Goal: Task Accomplishment & Management: Complete application form

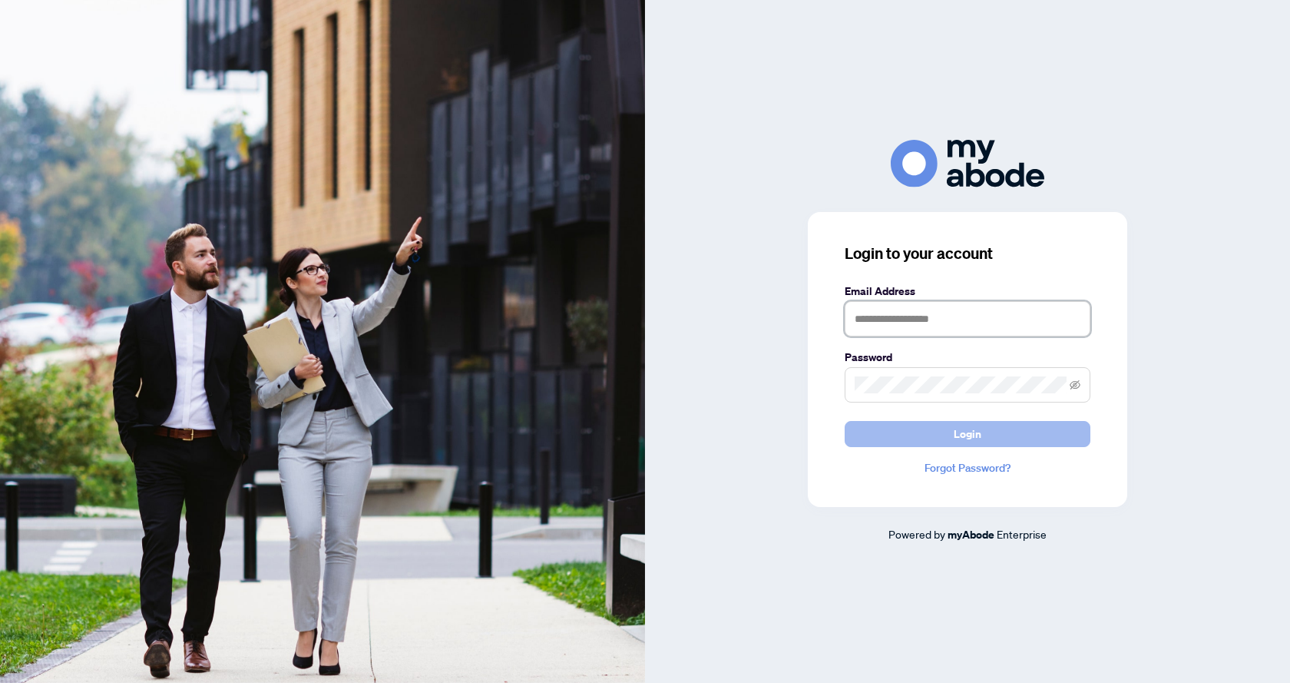
type input "**********"
click at [942, 438] on button "Login" at bounding box center [968, 434] width 246 height 26
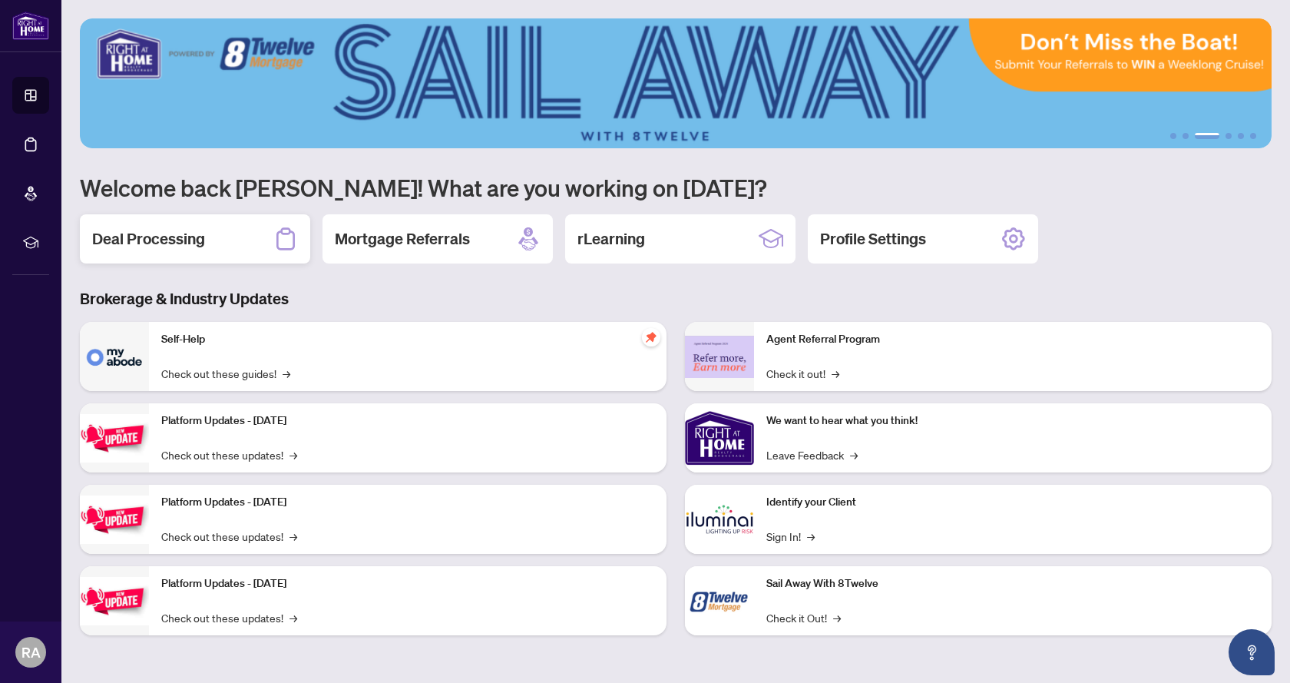
click at [244, 241] on div "Deal Processing" at bounding box center [195, 238] width 230 height 49
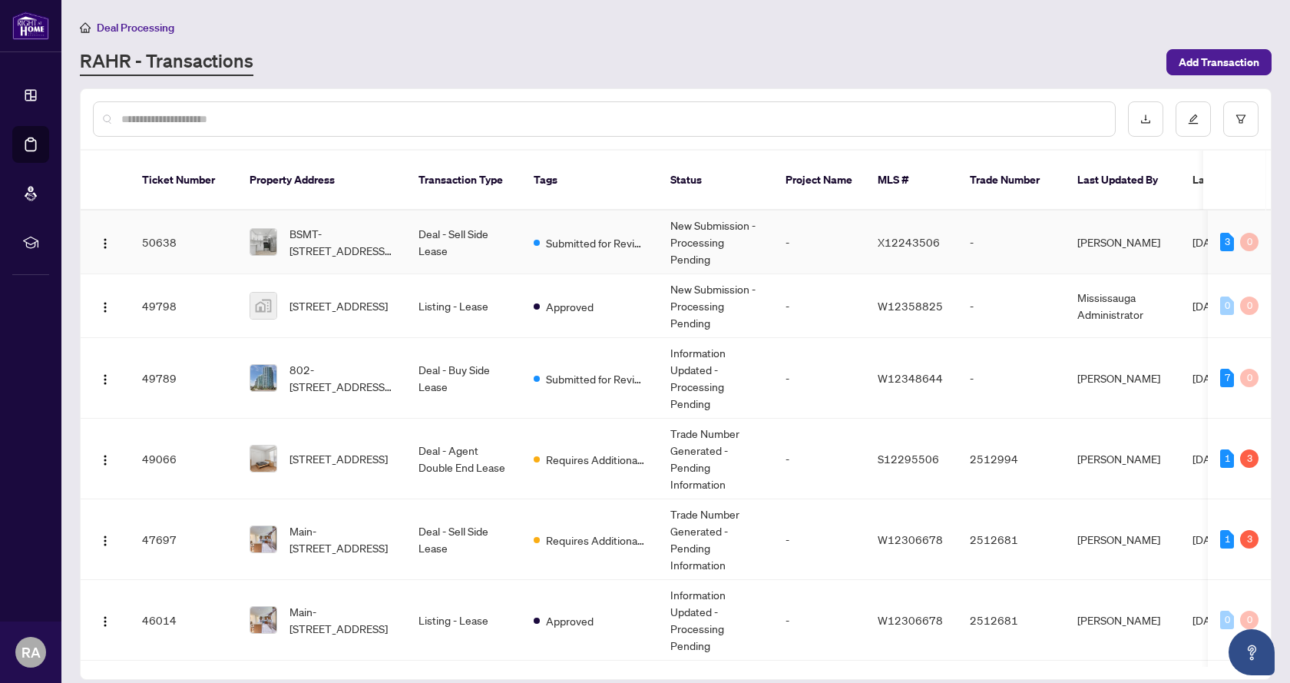
click at [758, 226] on td "New Submission - Processing Pending" at bounding box center [715, 242] width 115 height 64
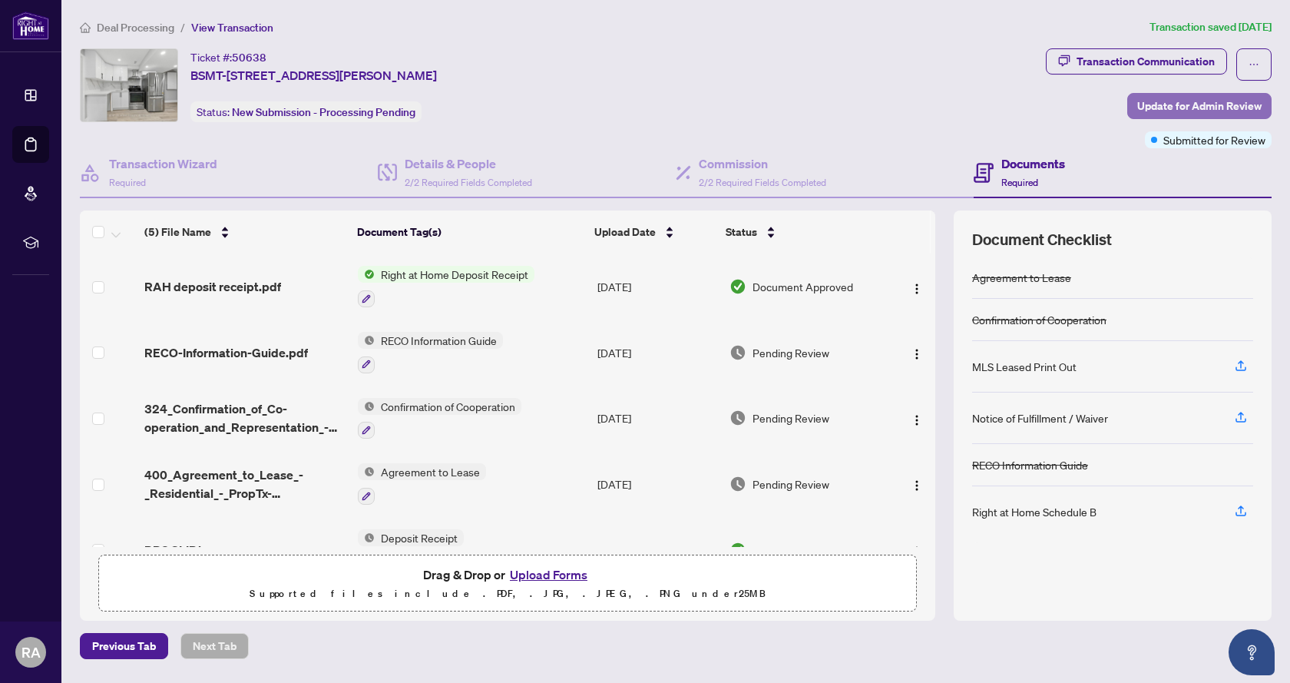
click at [1210, 106] on span "Update for Admin Review" at bounding box center [1199, 106] width 124 height 25
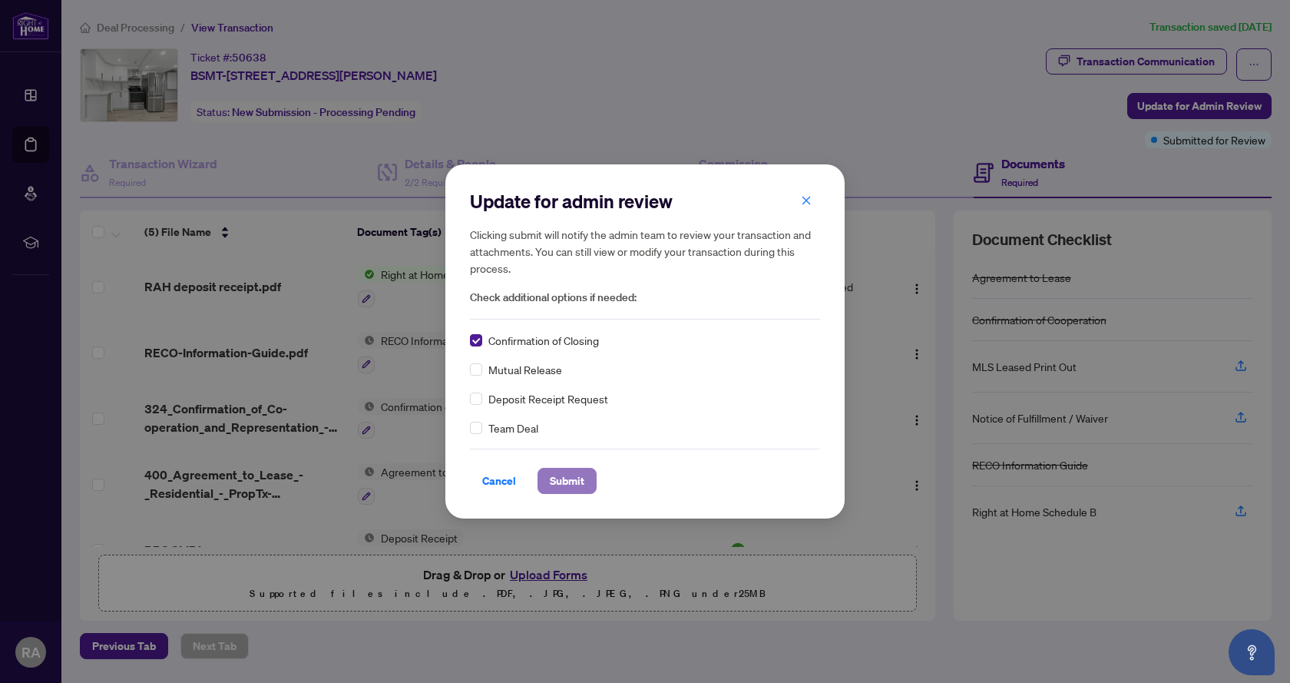
click at [567, 474] on span "Submit" at bounding box center [567, 480] width 35 height 25
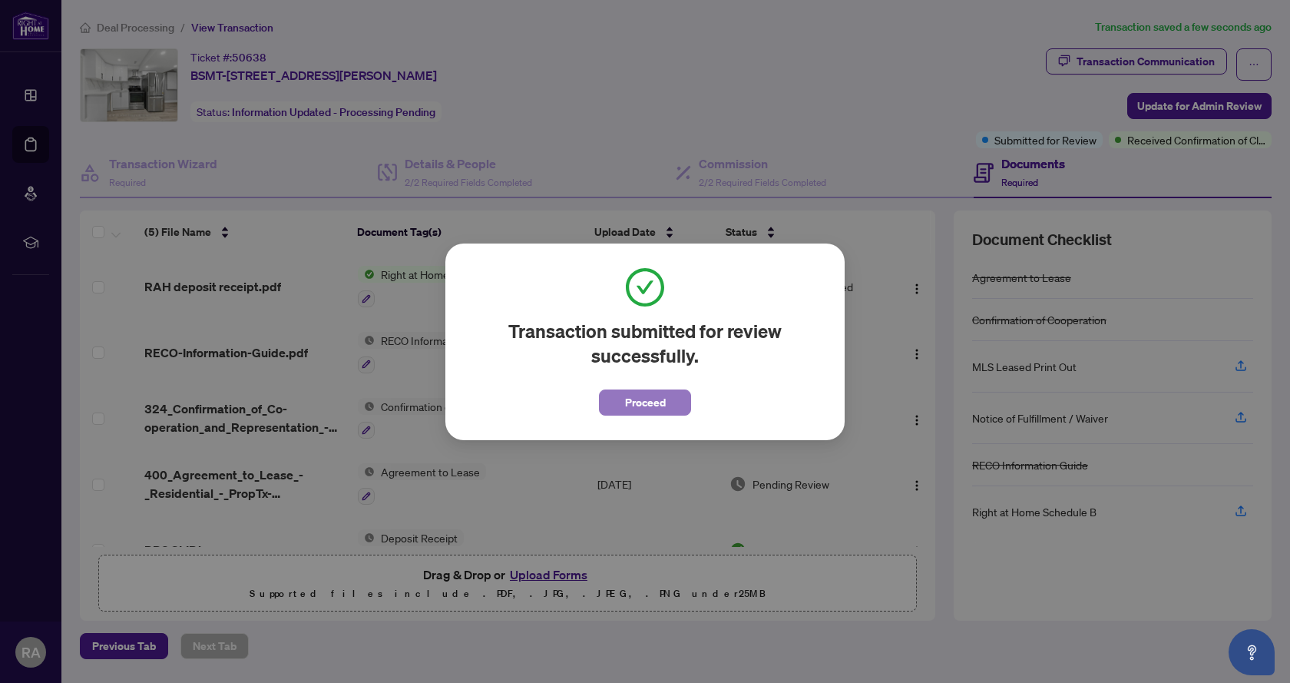
click at [640, 406] on span "Proceed" at bounding box center [645, 402] width 41 height 25
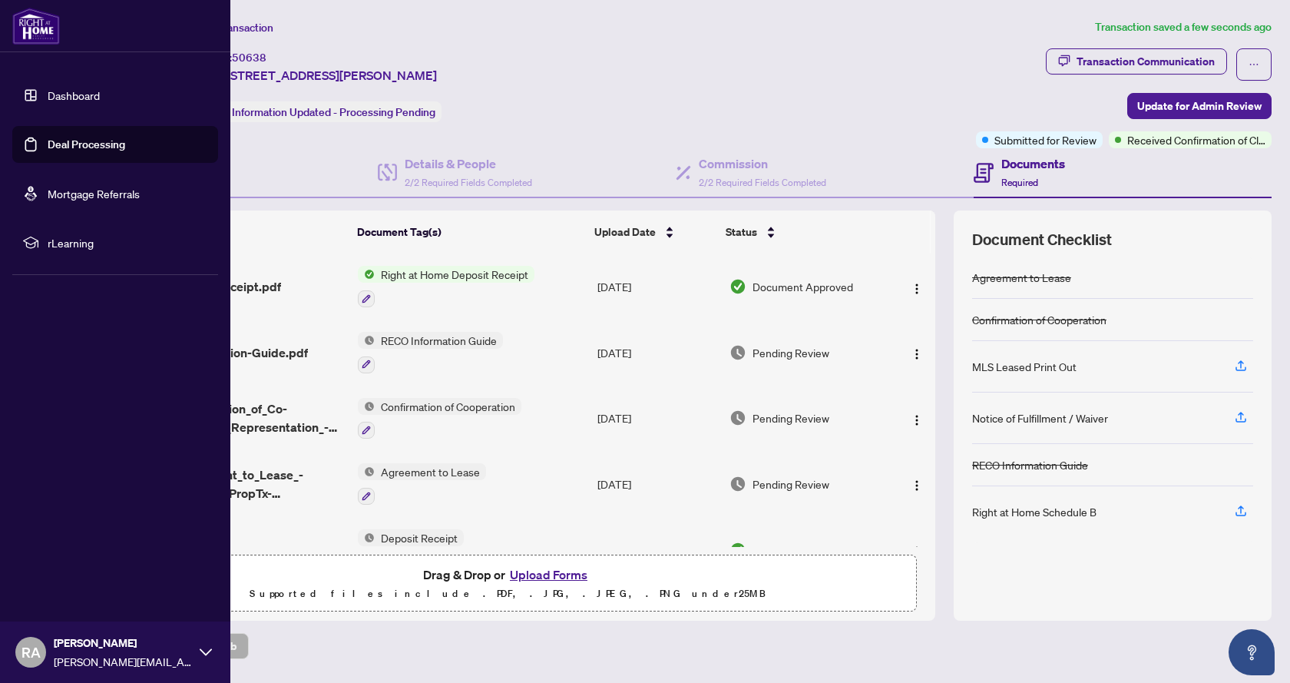
click at [100, 96] on link "Dashboard" at bounding box center [74, 95] width 52 height 14
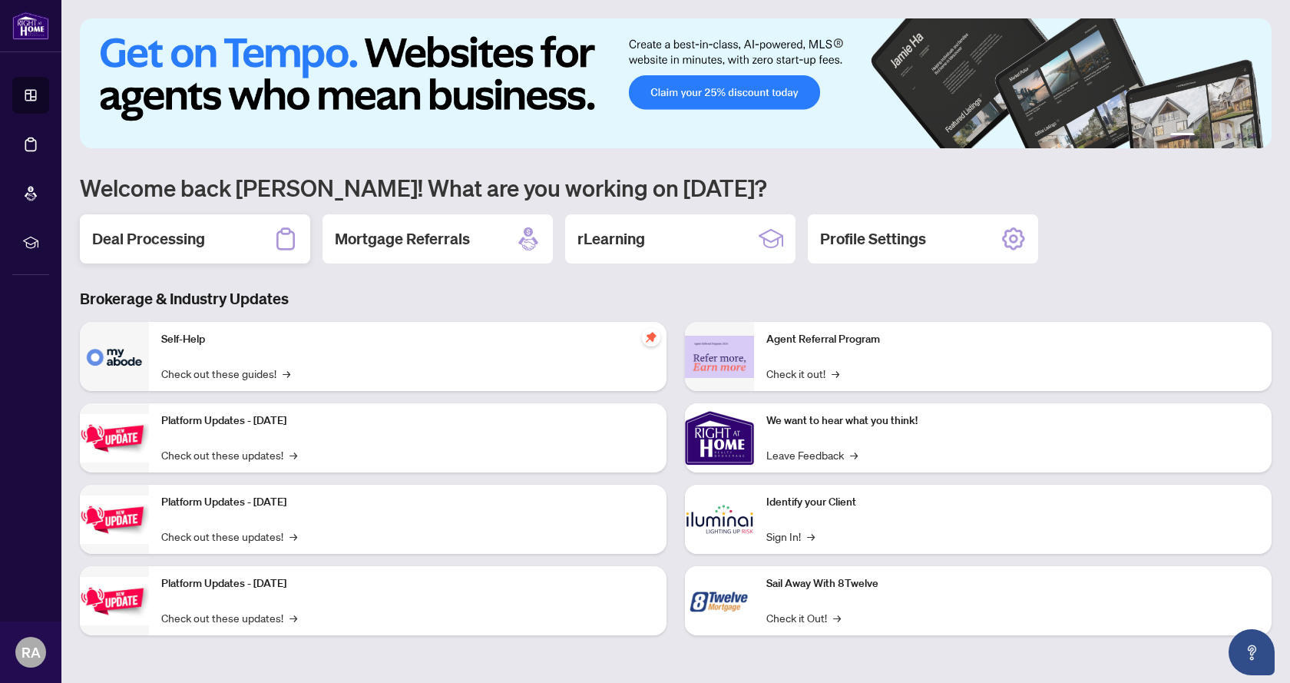
click at [134, 252] on div "Deal Processing" at bounding box center [195, 238] width 230 height 49
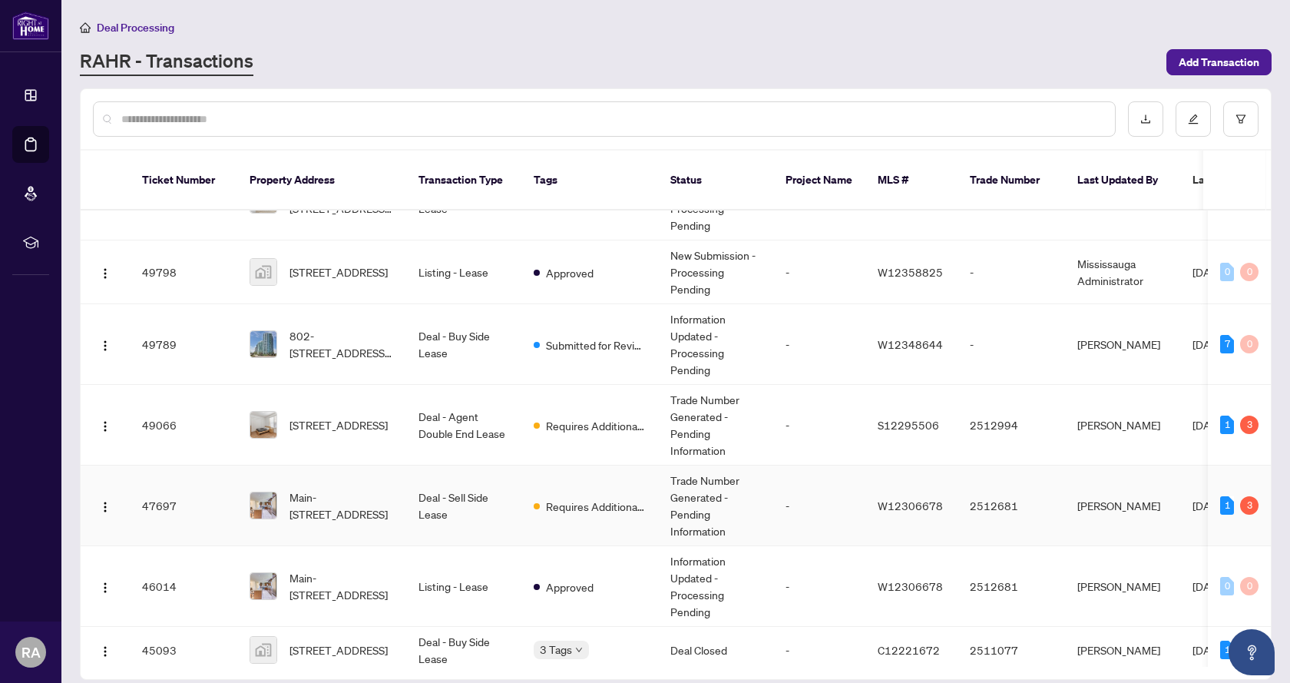
scroll to position [77, 0]
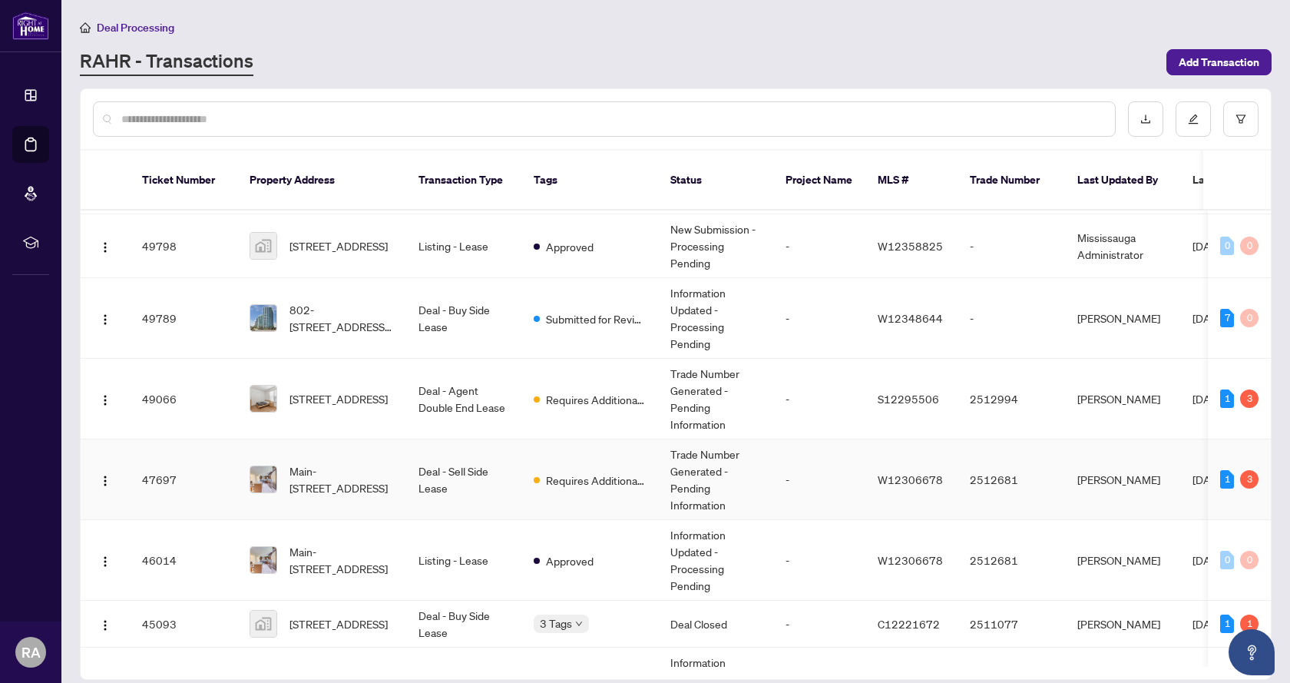
click at [395, 465] on td "Main-[STREET_ADDRESS]" at bounding box center [321, 479] width 169 height 81
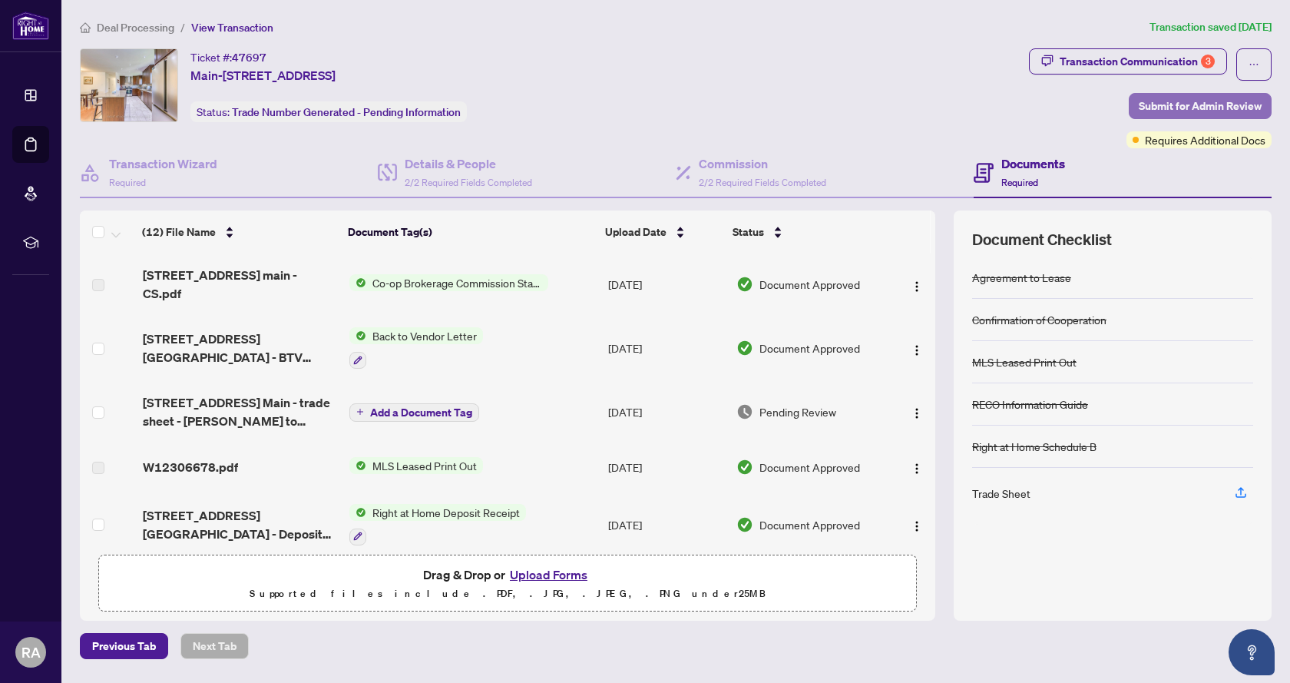
click at [1212, 101] on span "Submit for Admin Review" at bounding box center [1200, 106] width 123 height 25
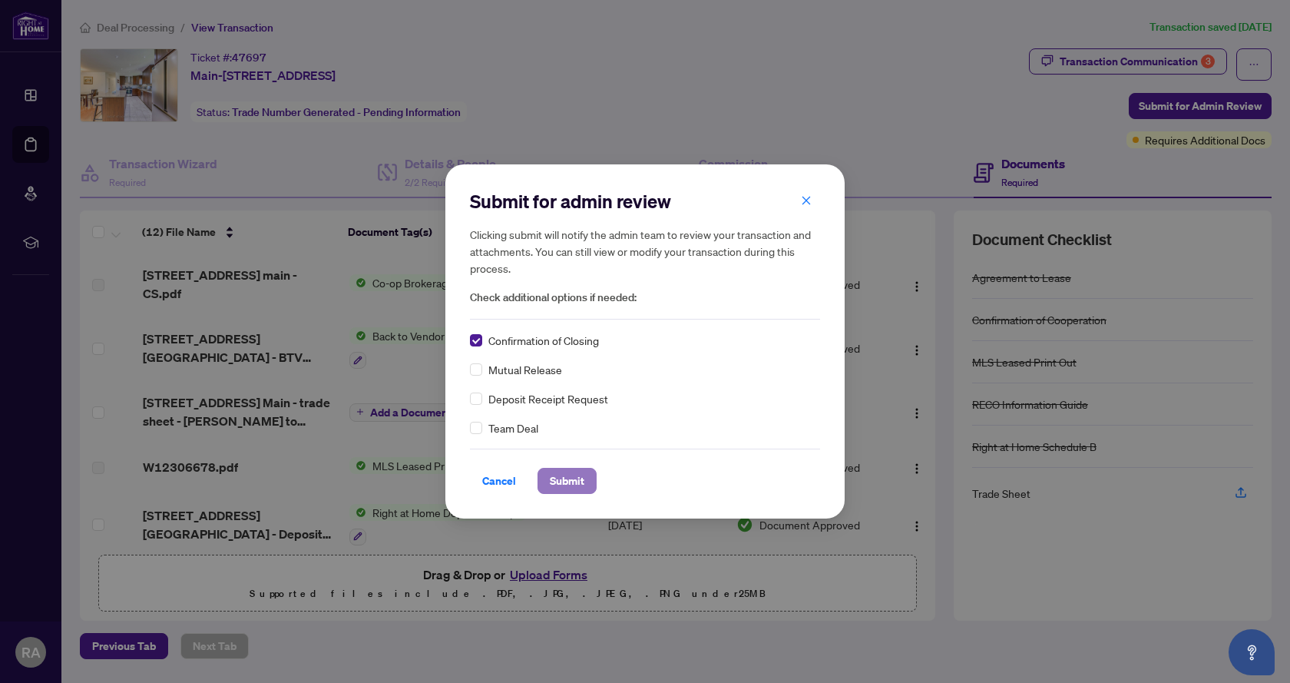
click at [570, 481] on span "Submit" at bounding box center [567, 480] width 35 height 25
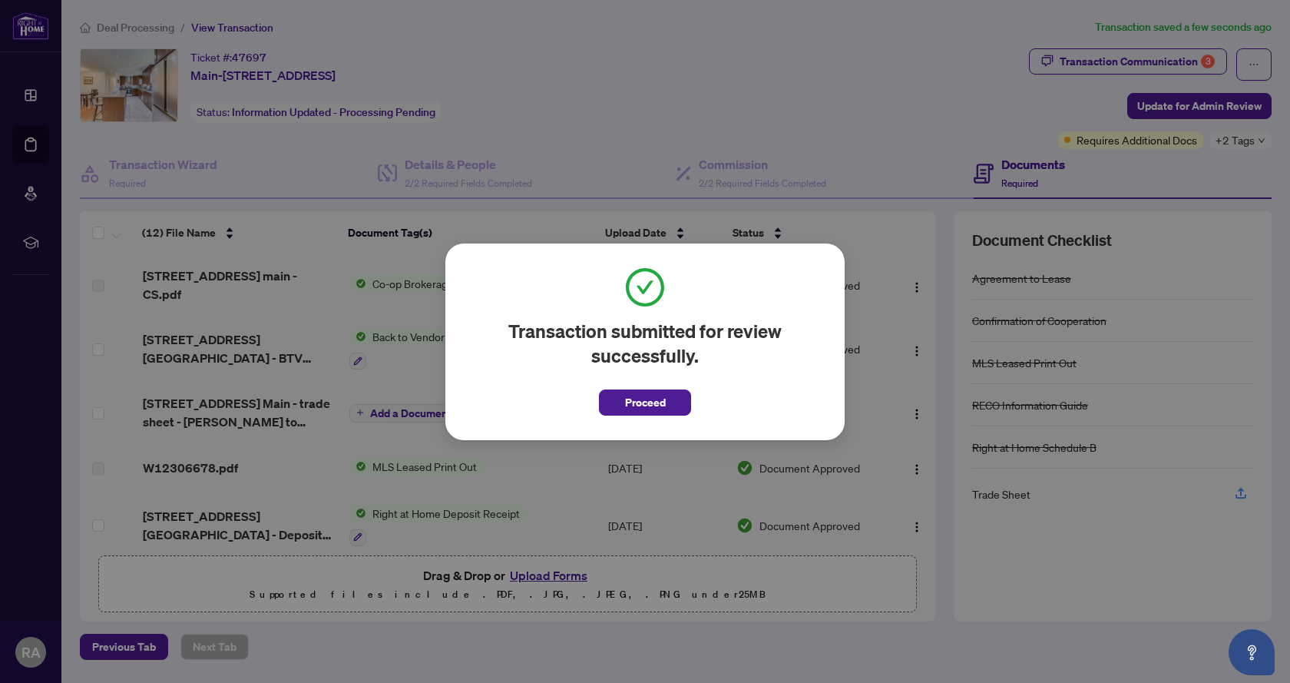
click at [666, 385] on span "Proceed" at bounding box center [645, 397] width 92 height 35
click at [666, 403] on button "Proceed" at bounding box center [645, 402] width 92 height 26
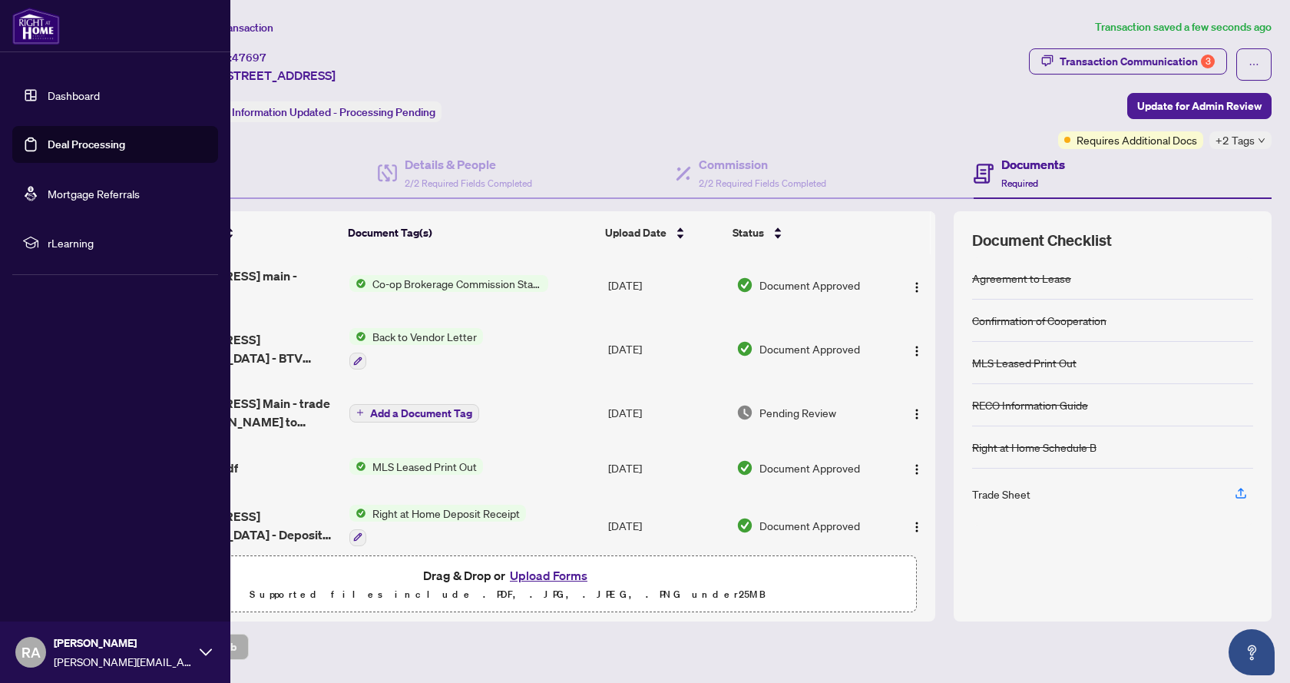
click at [51, 96] on link "Dashboard" at bounding box center [74, 95] width 52 height 14
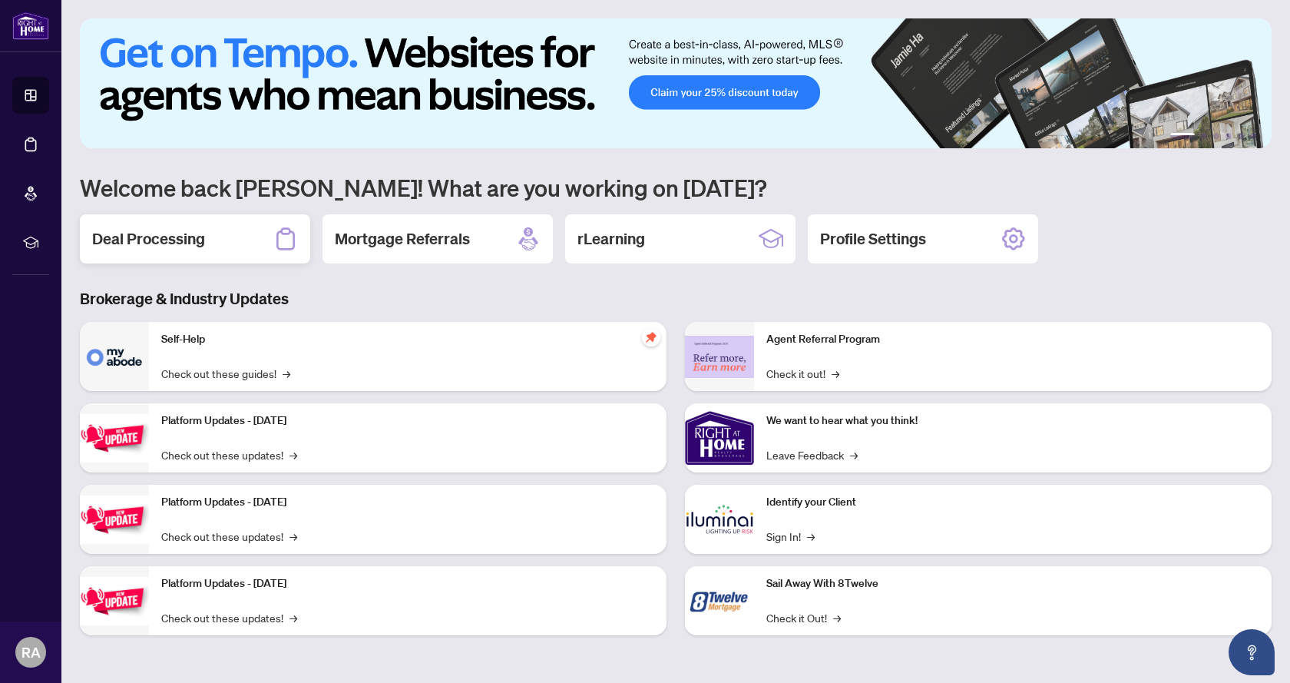
click at [163, 239] on h2 "Deal Processing" at bounding box center [148, 238] width 113 height 21
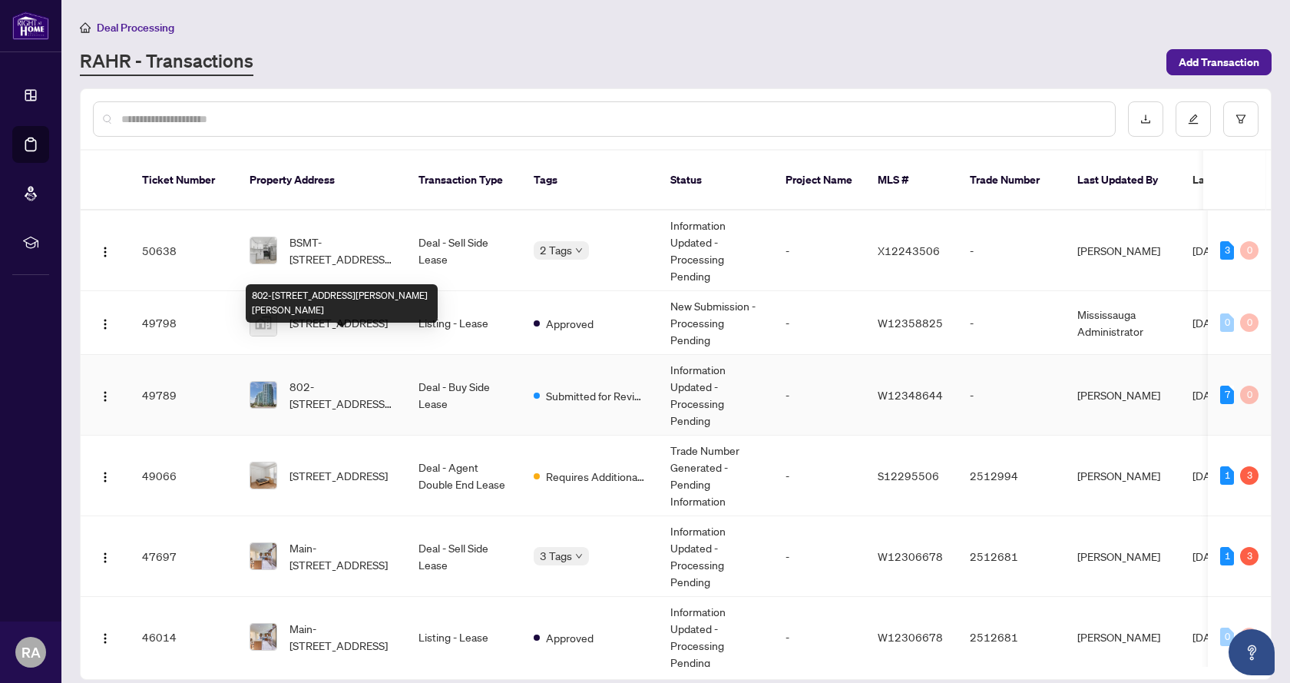
scroll to position [77, 0]
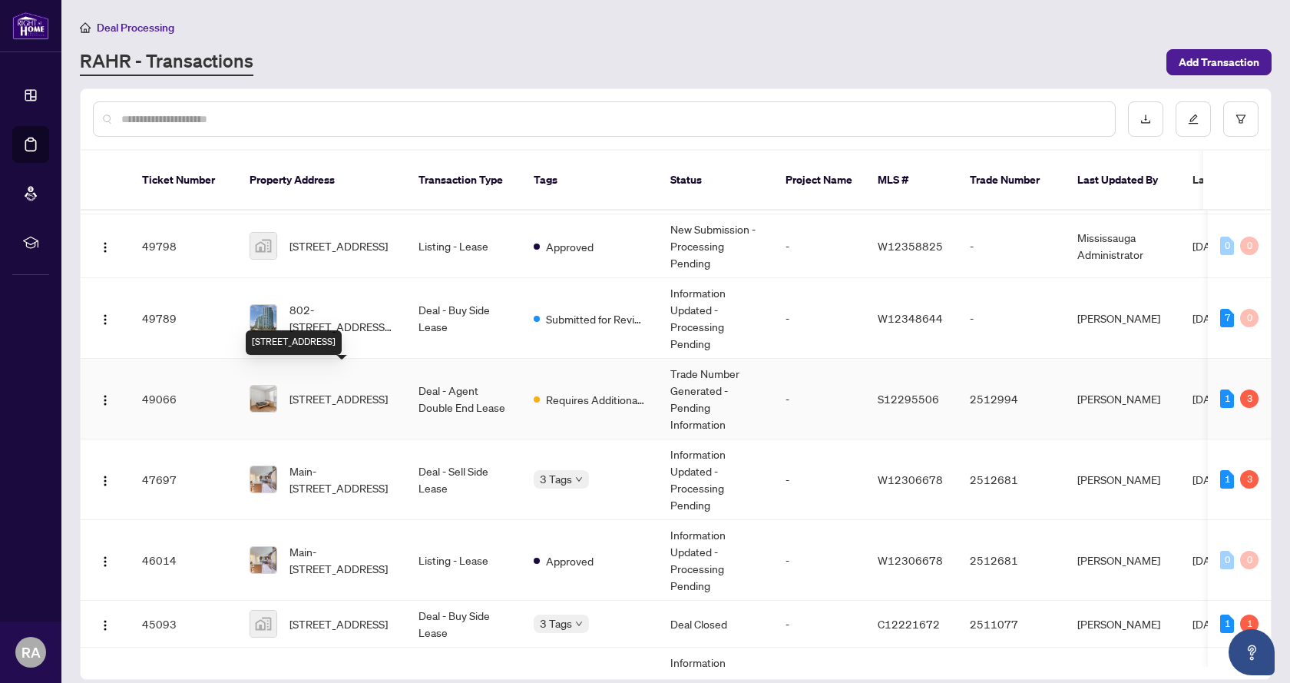
click at [388, 390] on span "[STREET_ADDRESS]" at bounding box center [338, 398] width 98 height 17
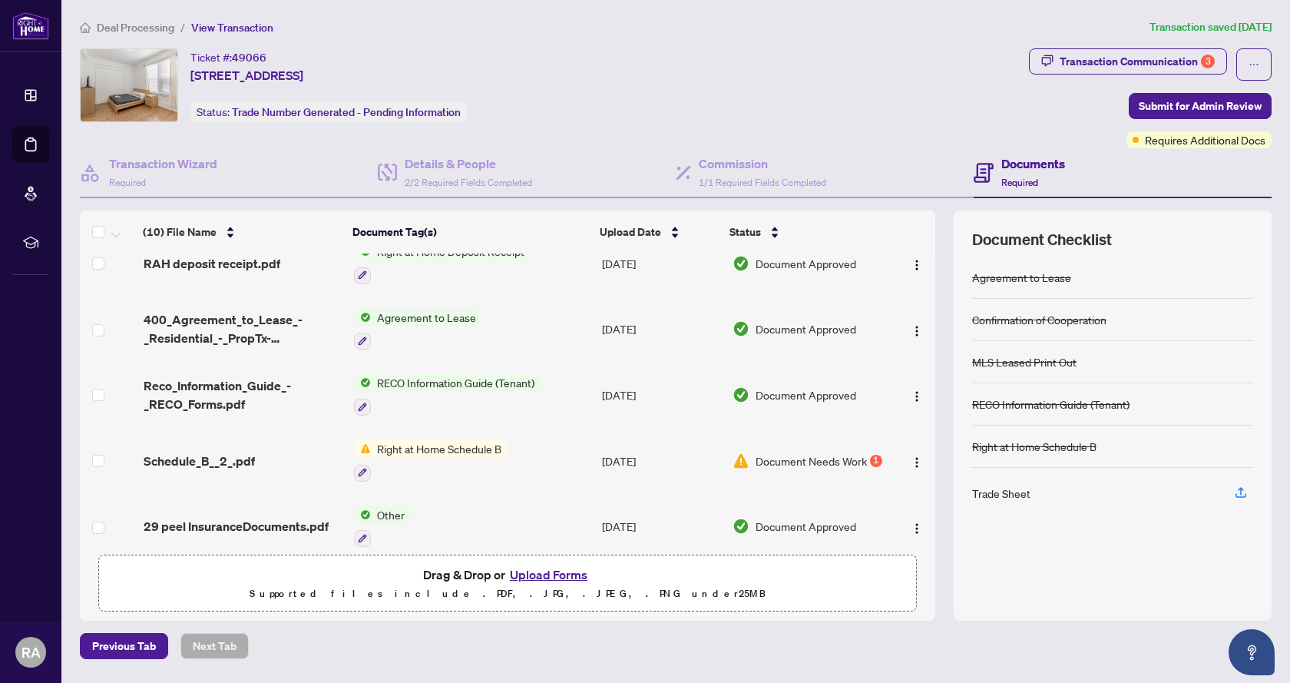
scroll to position [346, 0]
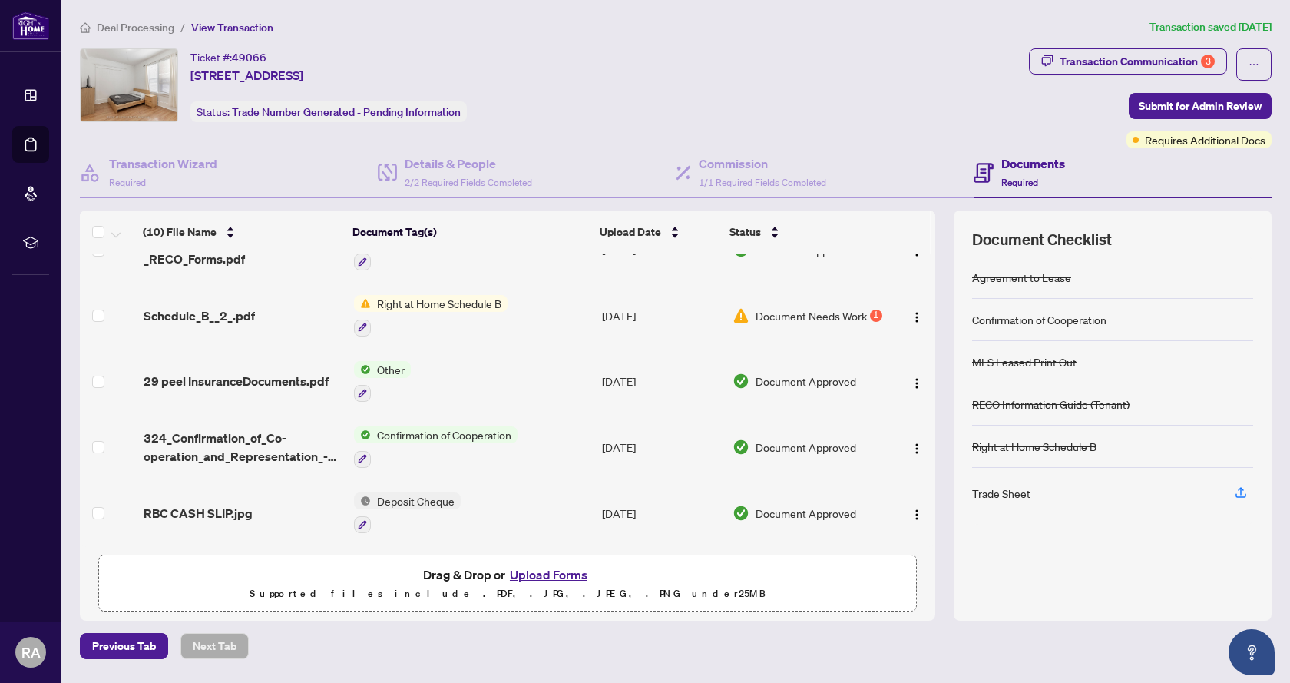
click at [441, 295] on span "Right at Home Schedule B" at bounding box center [439, 303] width 137 height 17
click at [570, 349] on td "Other" at bounding box center [472, 382] width 248 height 66
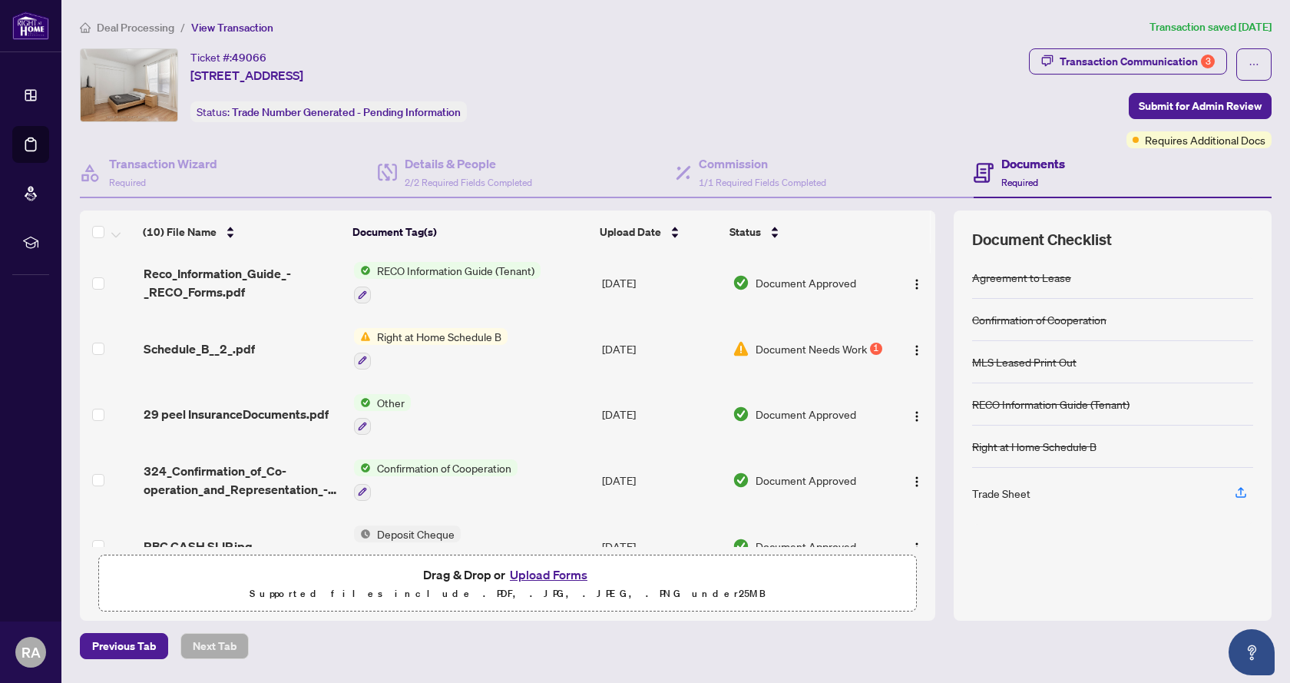
scroll to position [346, 0]
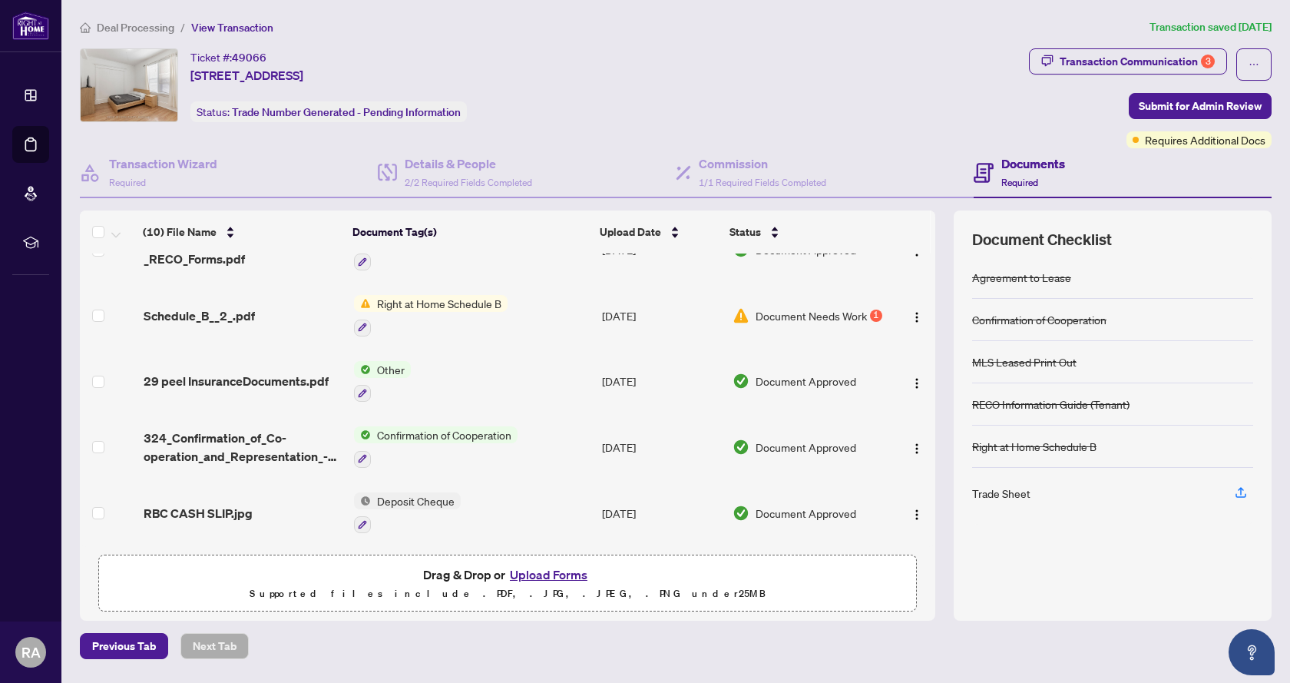
click at [877, 319] on div "Document Needs Work 1" at bounding box center [807, 315] width 150 height 17
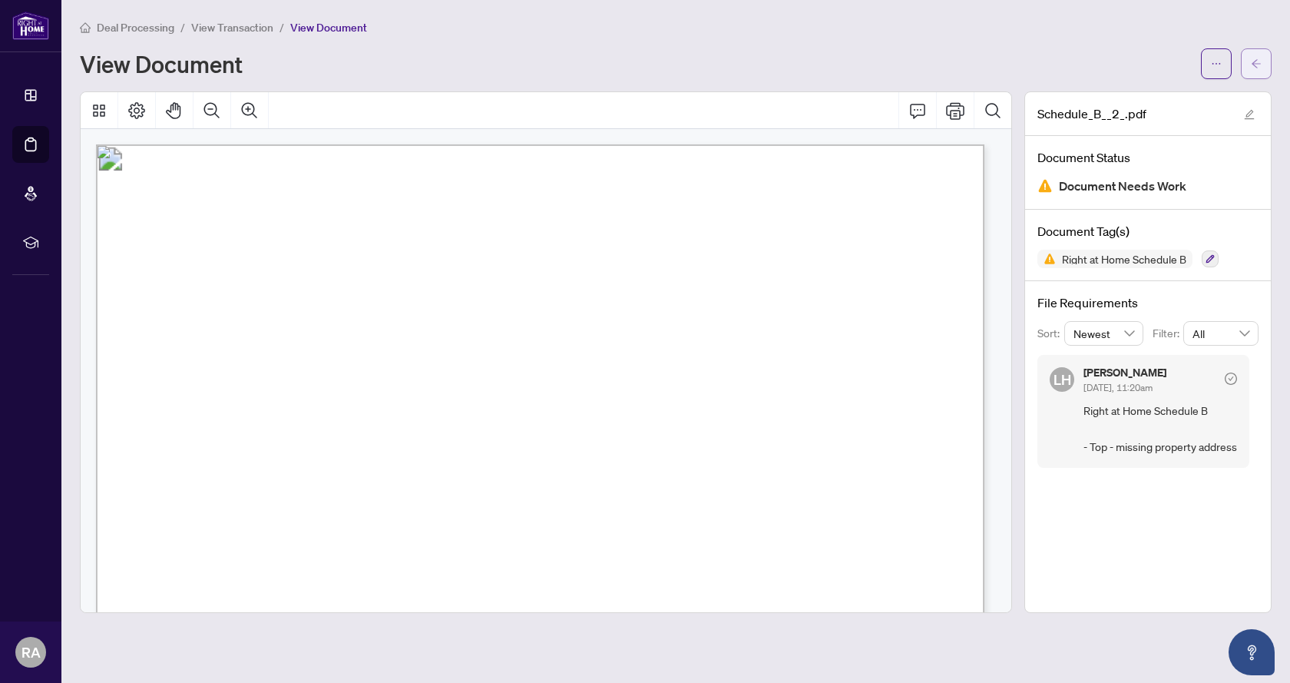
click at [1253, 72] on span "button" at bounding box center [1256, 63] width 11 height 25
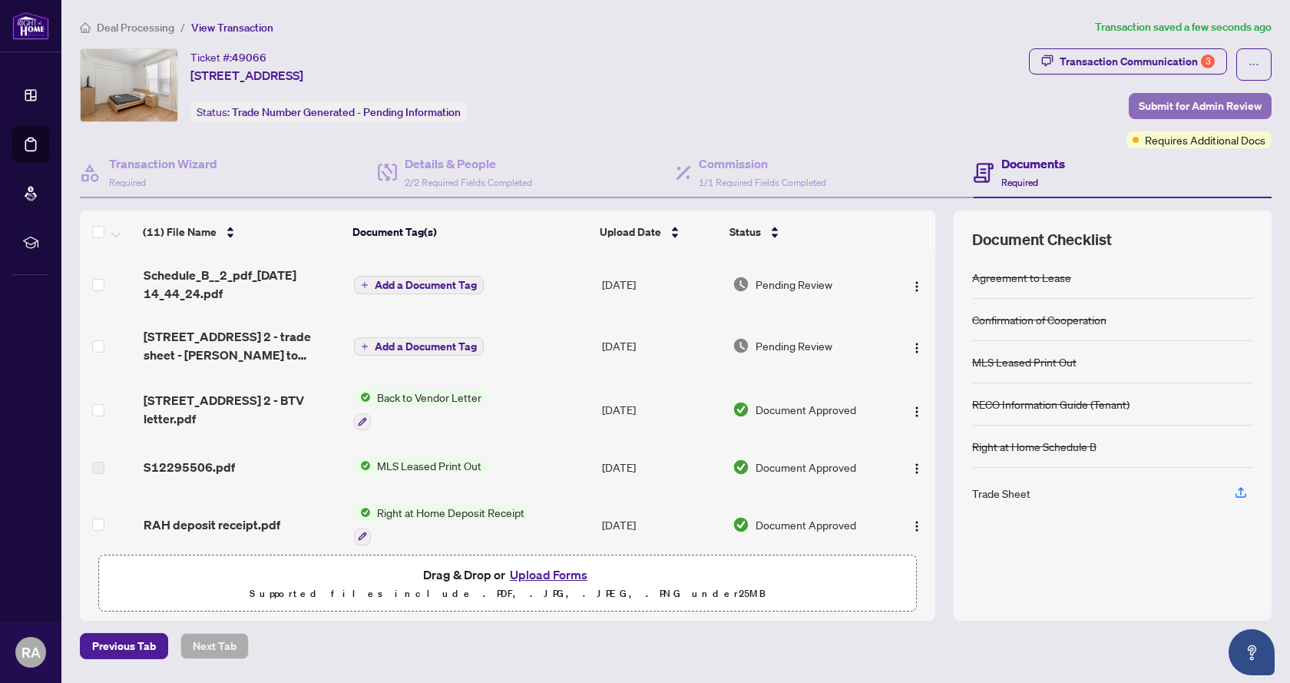
click at [1252, 104] on span "Submit for Admin Review" at bounding box center [1200, 106] width 123 height 25
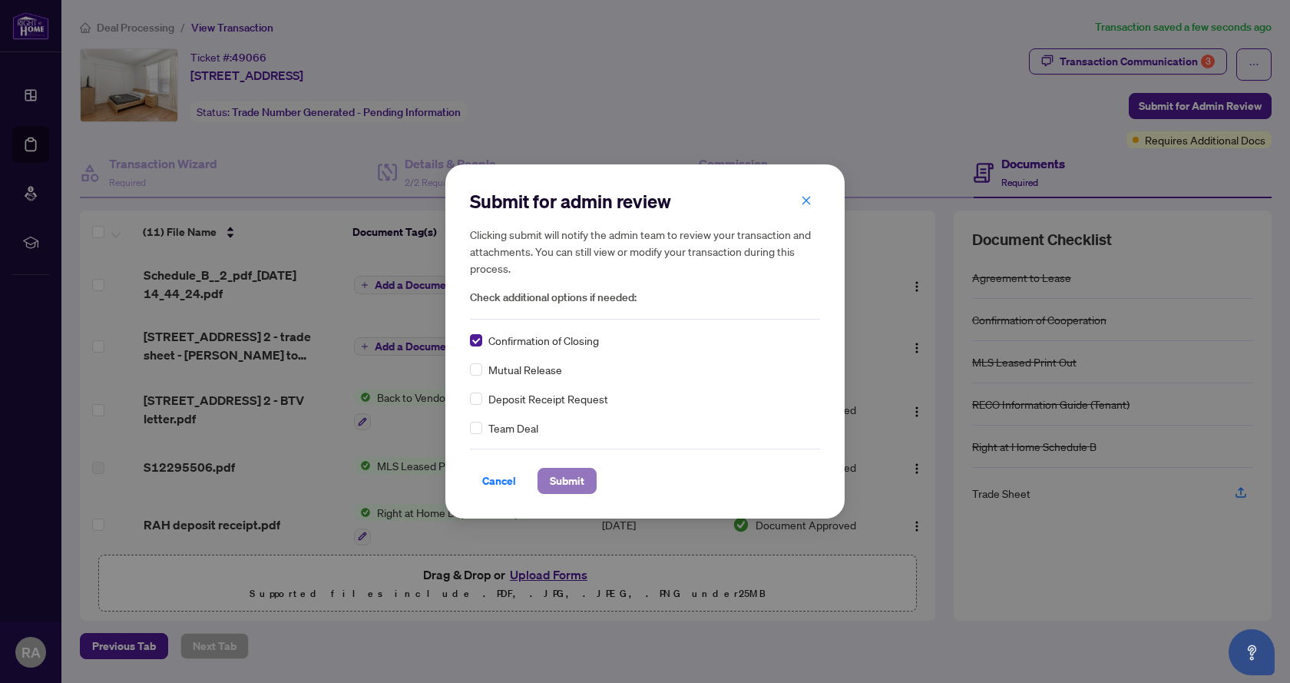
click at [577, 484] on span "Submit" at bounding box center [567, 480] width 35 height 25
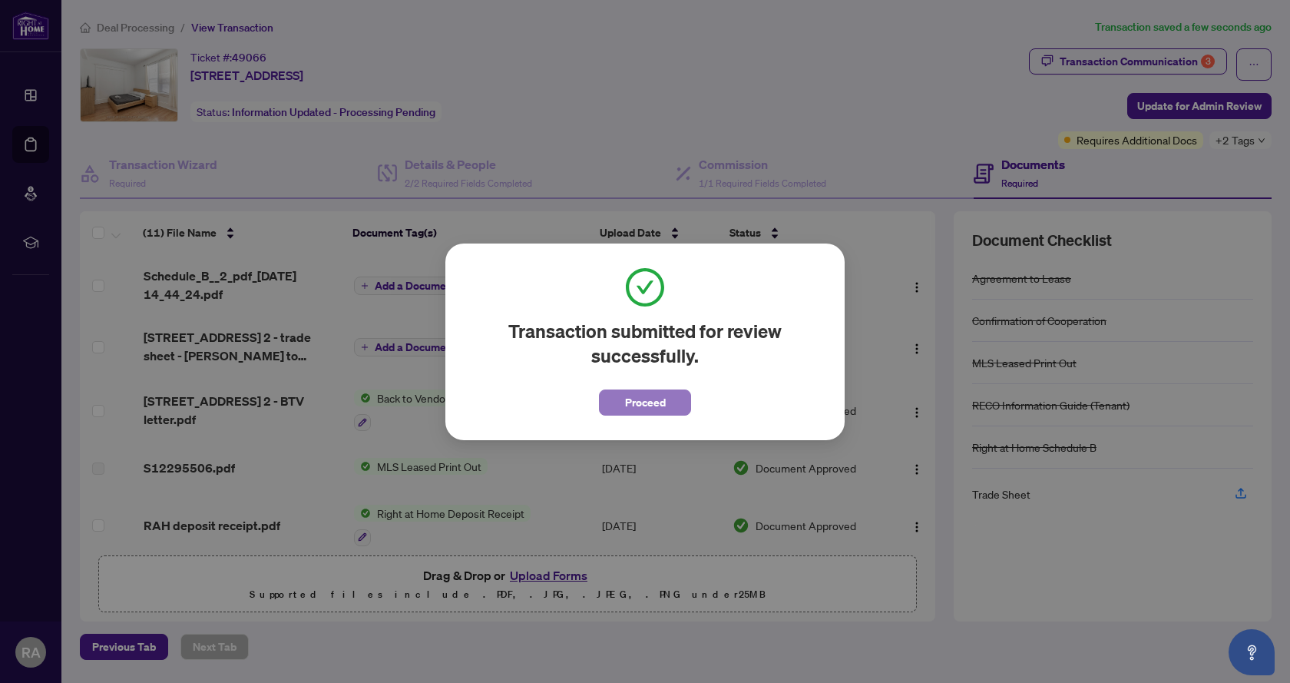
click at [644, 405] on span "Proceed" at bounding box center [645, 402] width 41 height 25
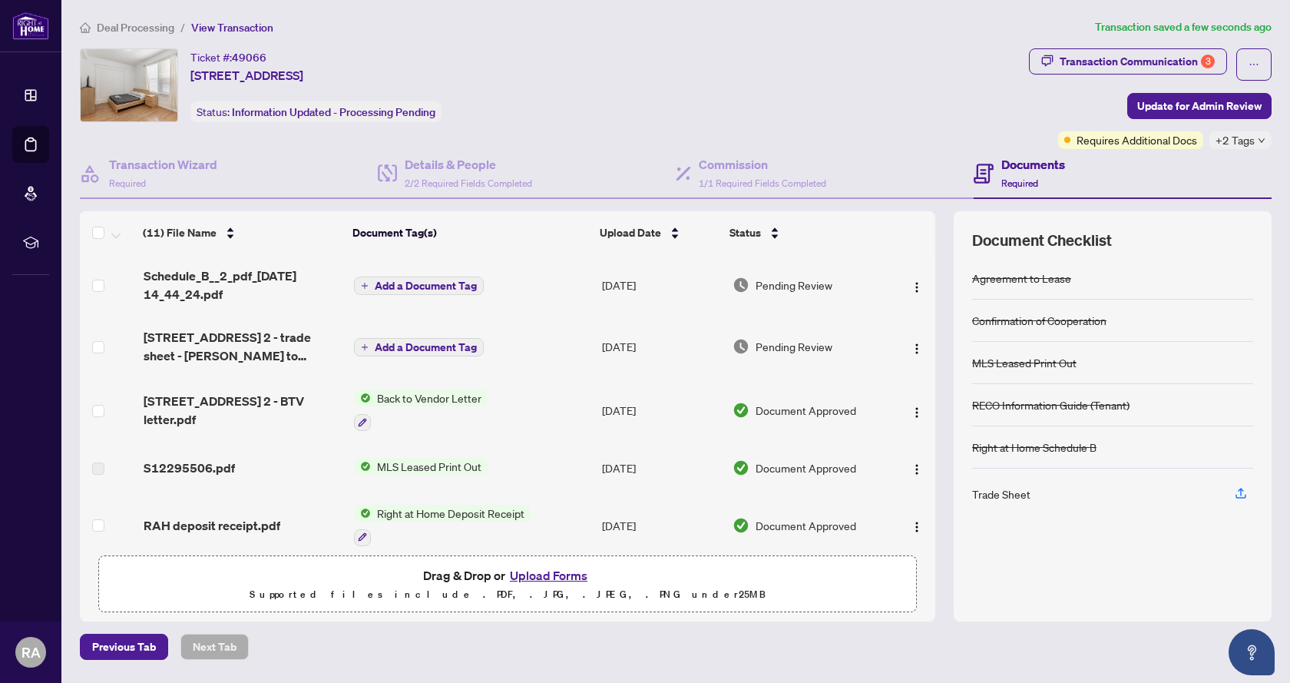
click at [611, 69] on div "Ticket #: 49066 [STREET_ADDRESS] Status: Information Updated - Processing Pendi…" at bounding box center [551, 85] width 943 height 74
click at [776, 85] on div "Ticket #: 49066 [STREET_ADDRESS] Status: Information Updated - Processing Pendi…" at bounding box center [551, 85] width 943 height 74
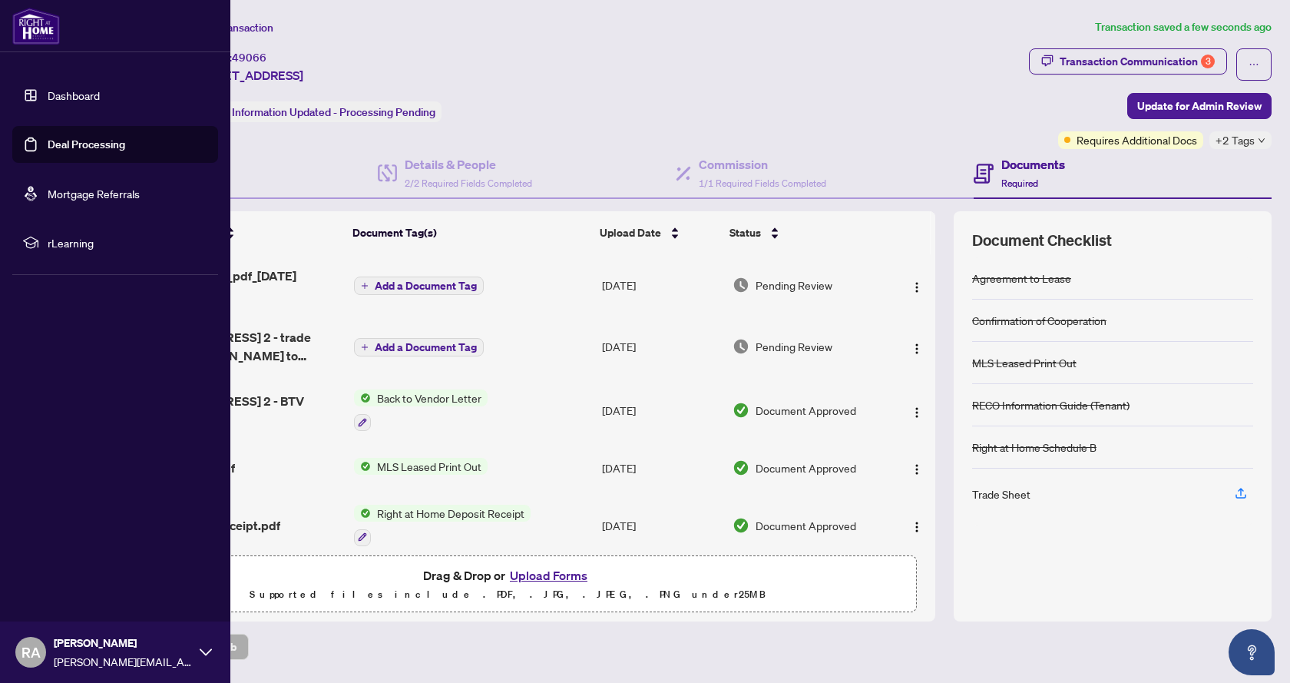
click at [48, 97] on link "Dashboard" at bounding box center [74, 95] width 52 height 14
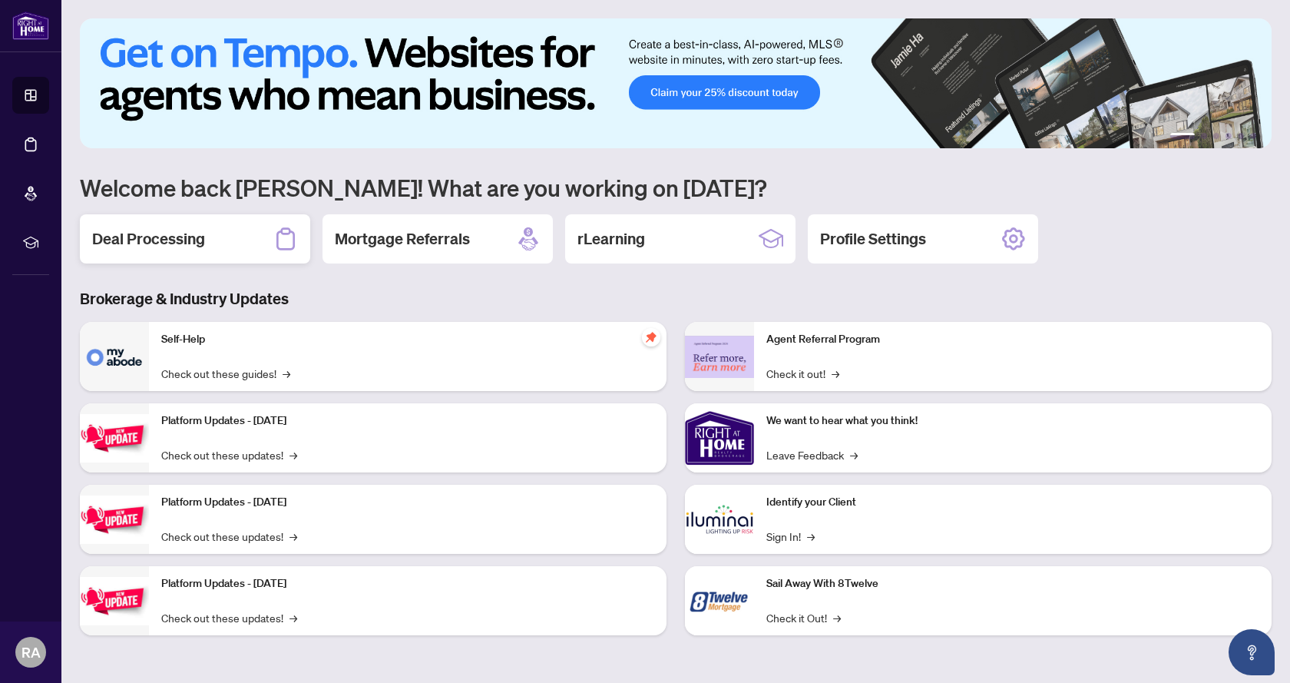
click at [231, 247] on div "Deal Processing" at bounding box center [195, 238] width 230 height 49
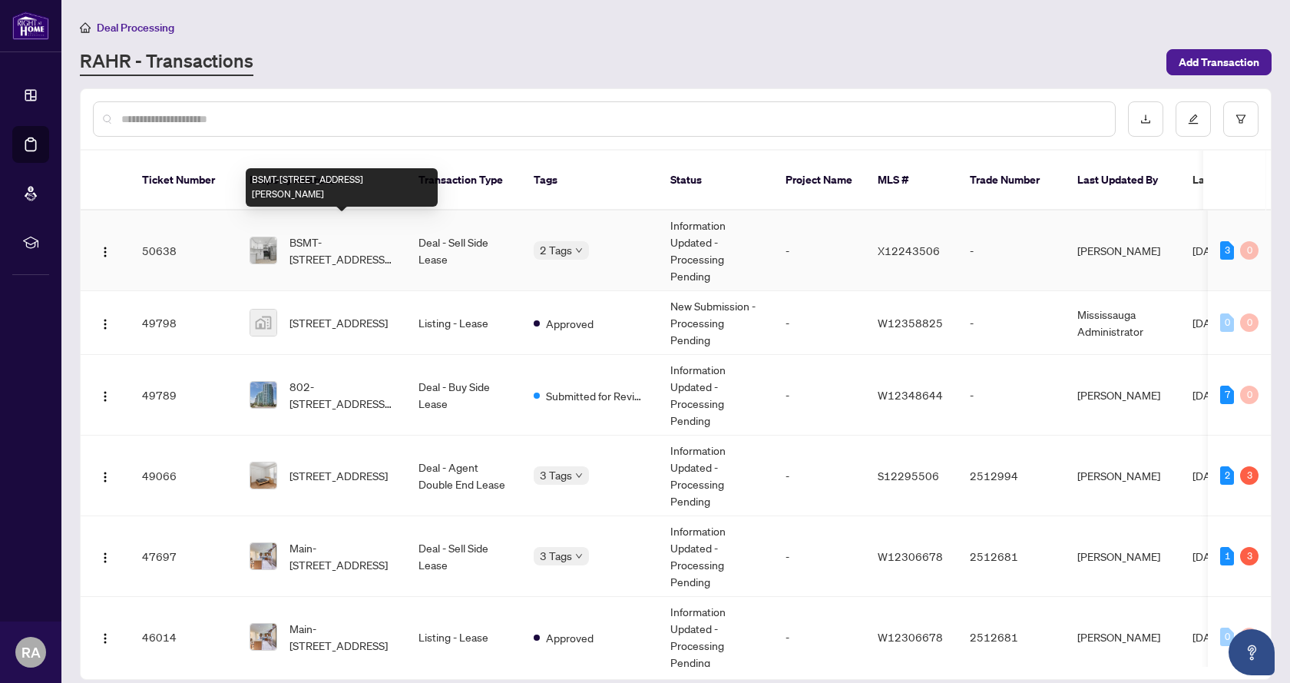
click at [333, 233] on span "BSMT-[STREET_ADDRESS][PERSON_NAME]" at bounding box center [341, 250] width 104 height 34
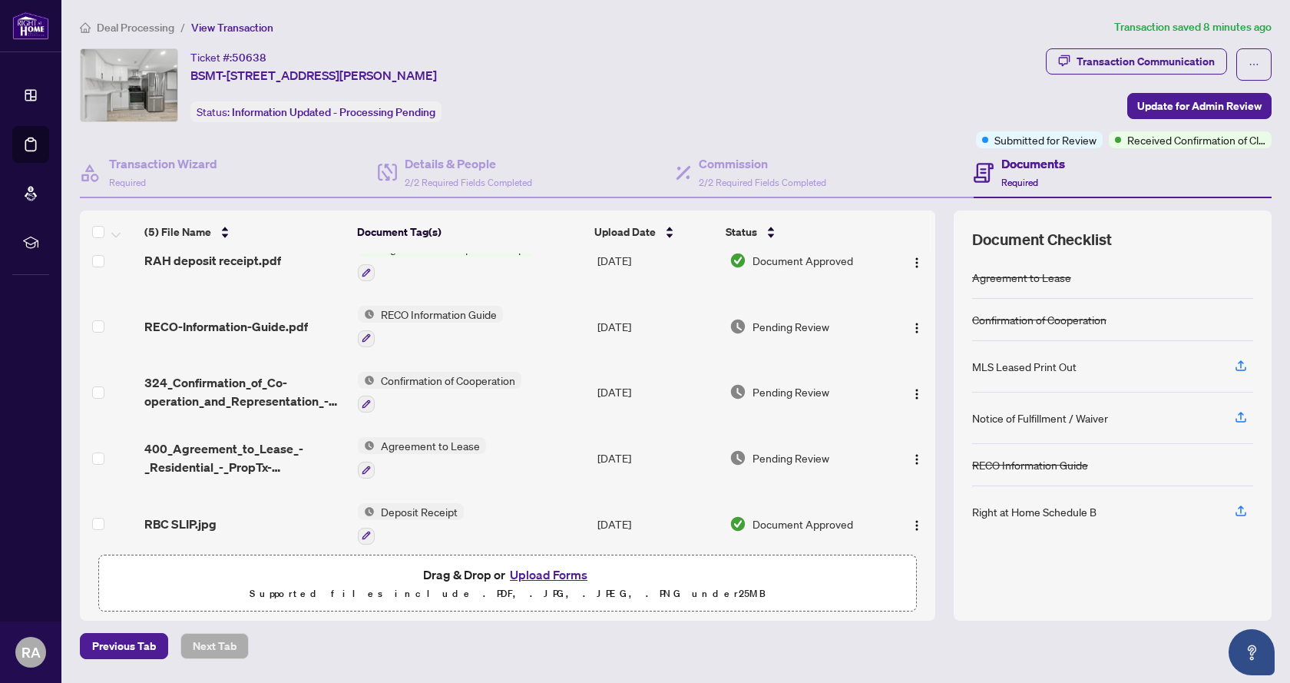
scroll to position [40, 0]
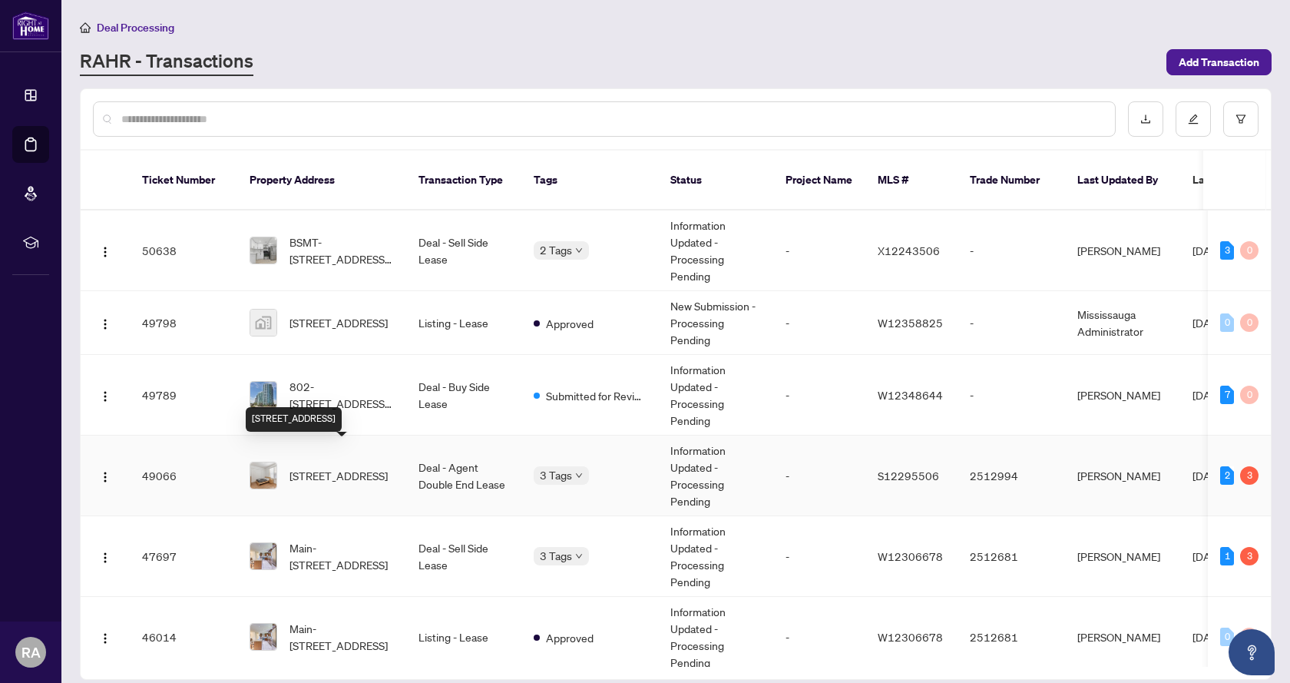
click at [387, 467] on span "[STREET_ADDRESS]" at bounding box center [338, 475] width 98 height 17
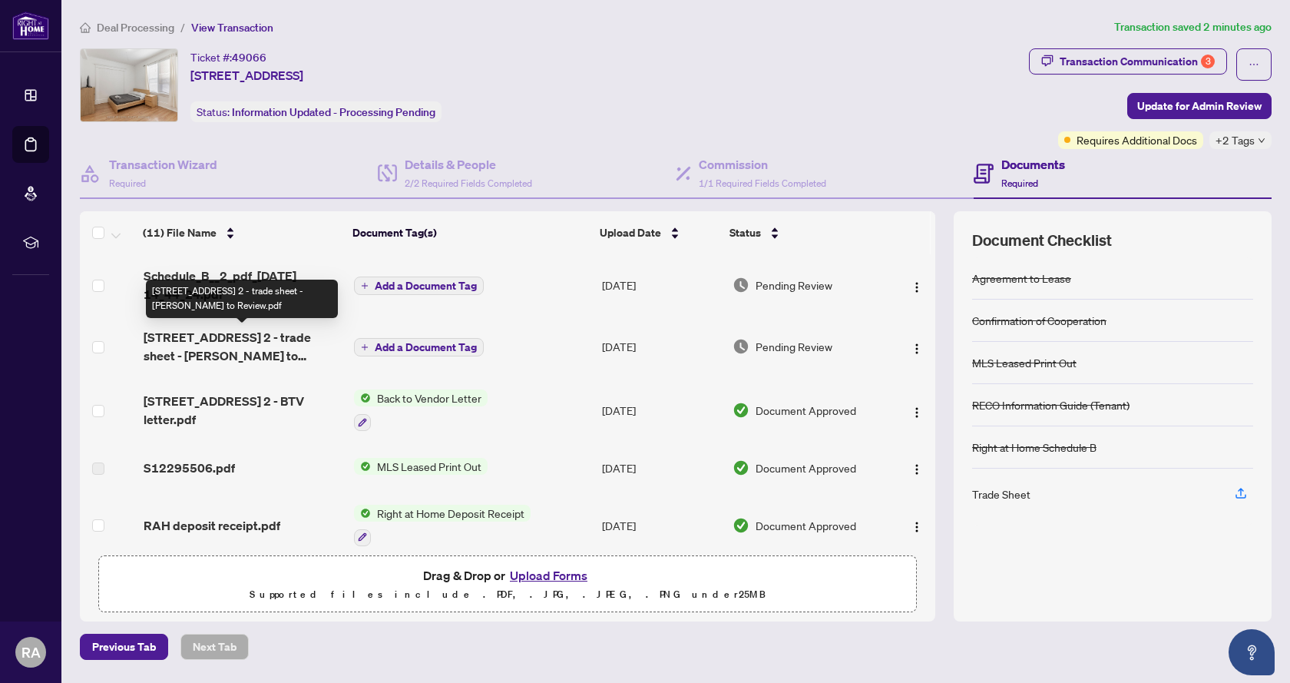
click at [271, 346] on span "[STREET_ADDRESS] 2 - trade sheet - [PERSON_NAME] to Review.pdf" at bounding box center [243, 346] width 198 height 37
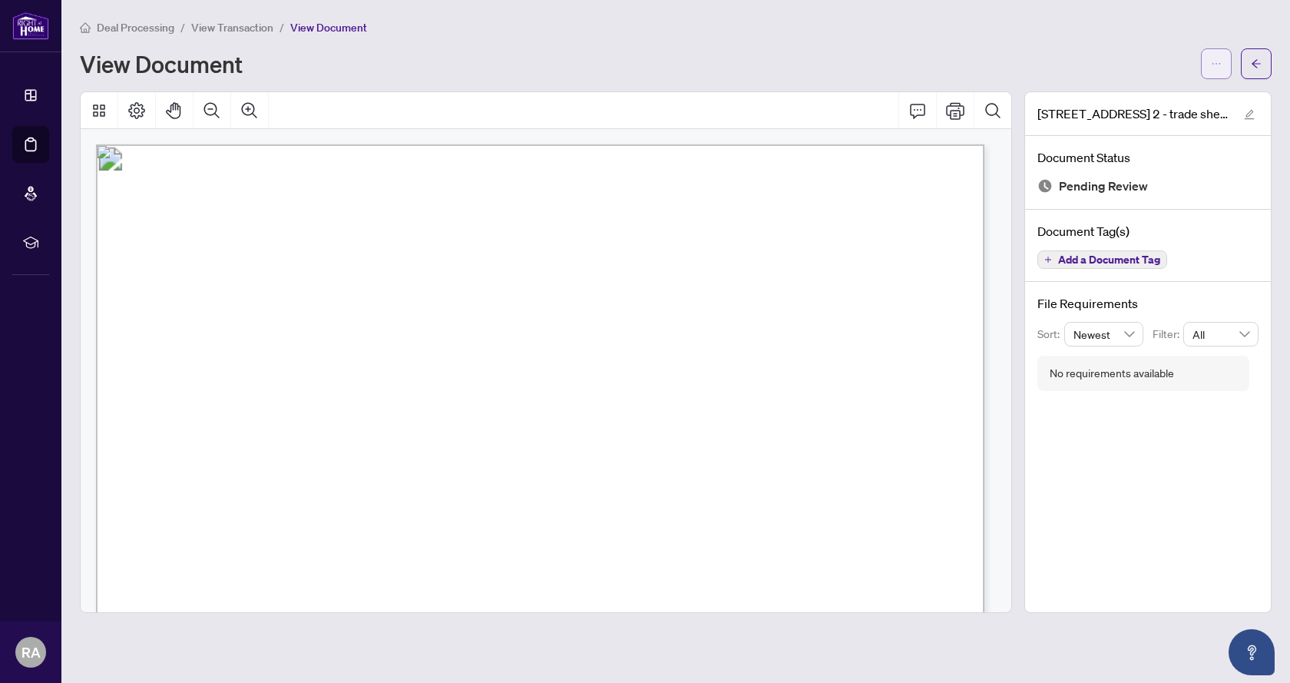
click at [1223, 67] on button "button" at bounding box center [1216, 63] width 31 height 31
click at [1169, 103] on span "Download" at bounding box center [1161, 96] width 117 height 17
click at [410, 62] on div "View Document" at bounding box center [636, 63] width 1112 height 25
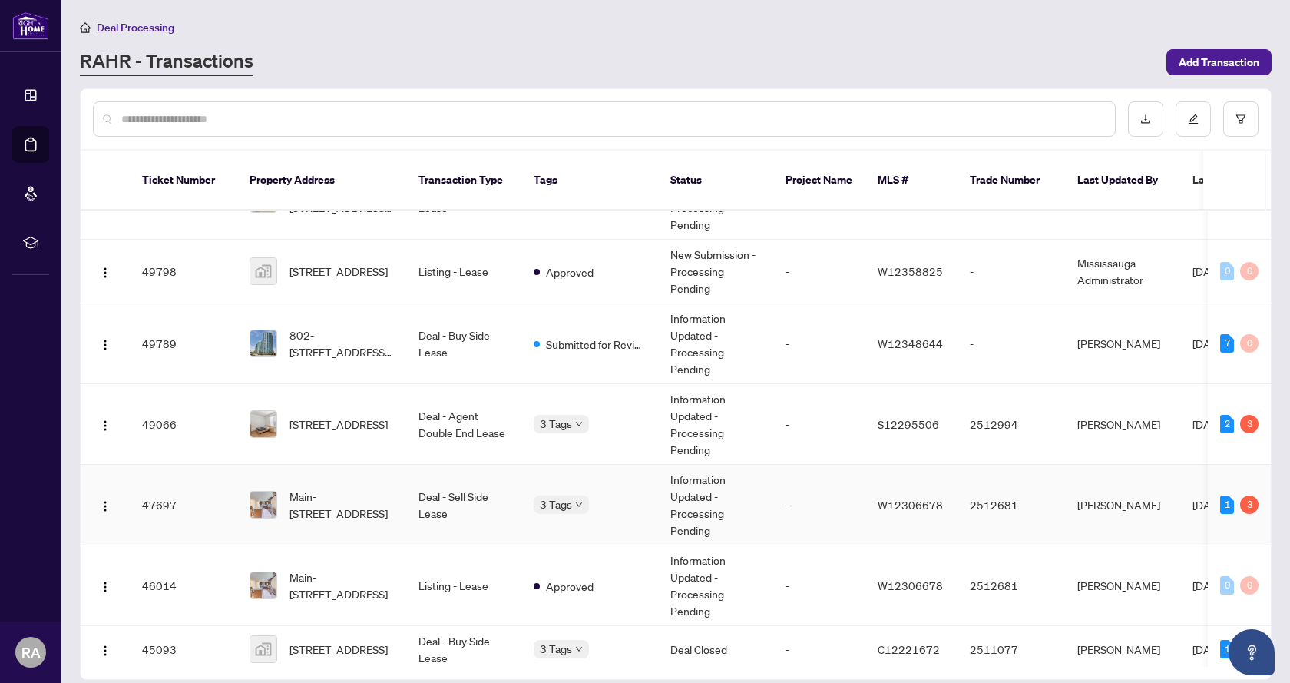
scroll to position [77, 0]
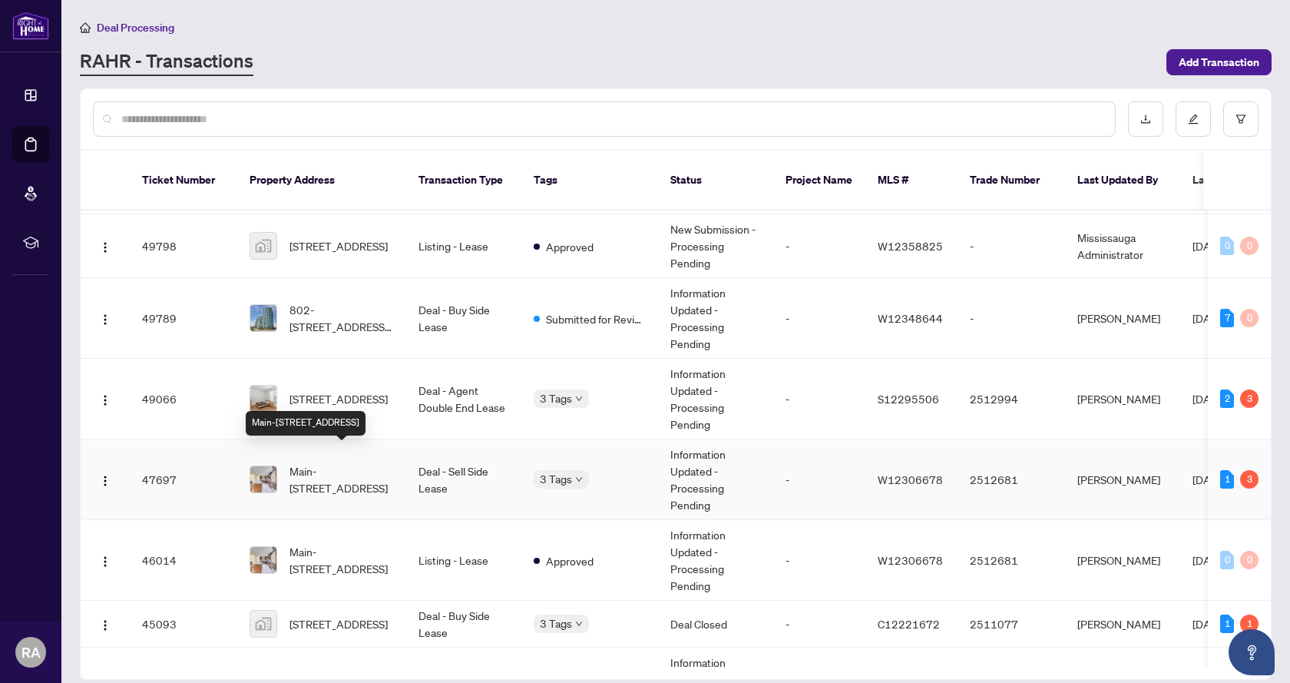
click at [355, 478] on span "Main-[STREET_ADDRESS]" at bounding box center [341, 479] width 104 height 34
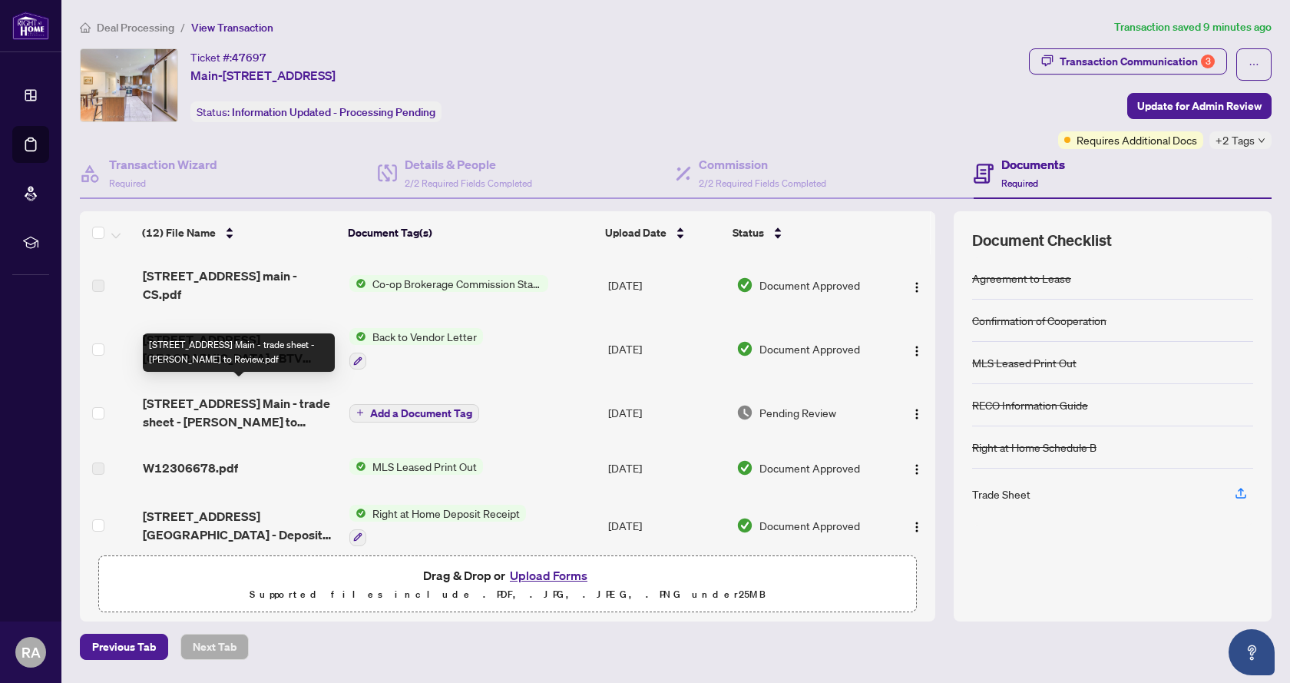
click at [260, 408] on span "[STREET_ADDRESS] Main - trade sheet - [PERSON_NAME] to Review.pdf" at bounding box center [240, 412] width 195 height 37
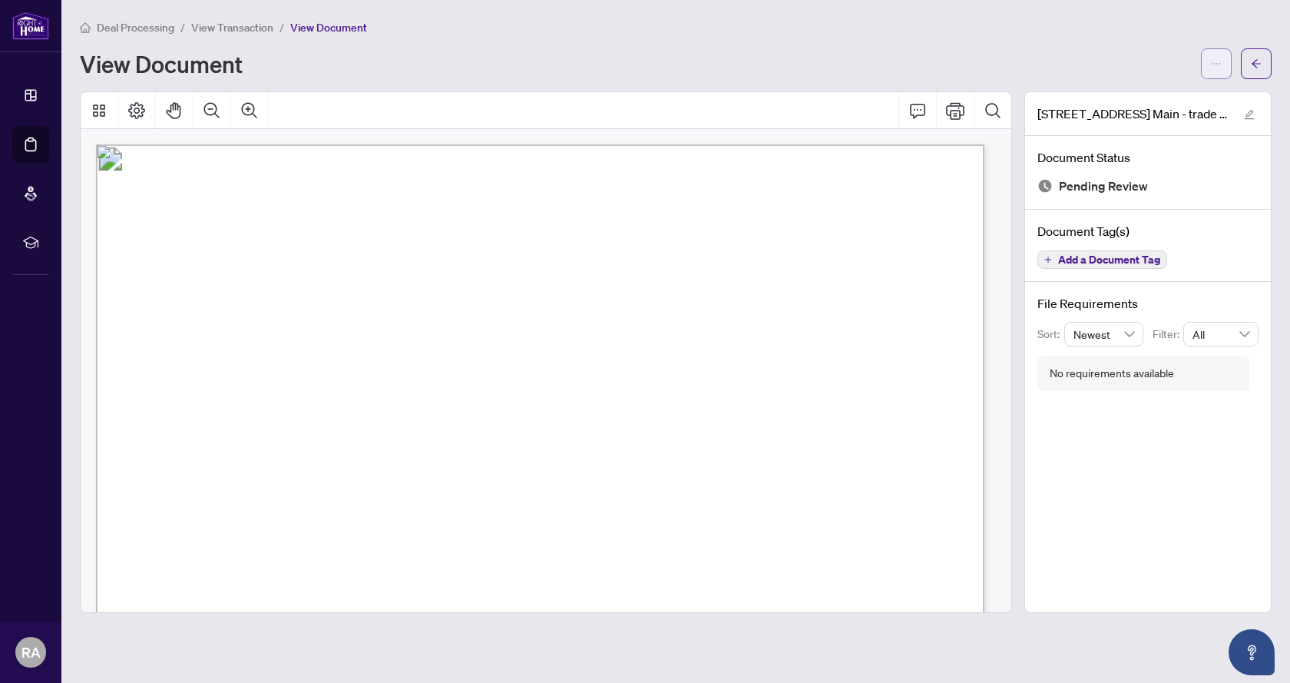
click at [1215, 62] on icon "ellipsis" at bounding box center [1216, 63] width 11 height 11
click at [1152, 96] on span "Download" at bounding box center [1161, 96] width 117 height 17
drag, startPoint x: 464, startPoint y: 68, endPoint x: 382, endPoint y: 95, distance: 86.0
click at [457, 79] on div "Deal Processing / View Transaction / View Document View Document [STREET_ADDRES…" at bounding box center [676, 315] width 1192 height 594
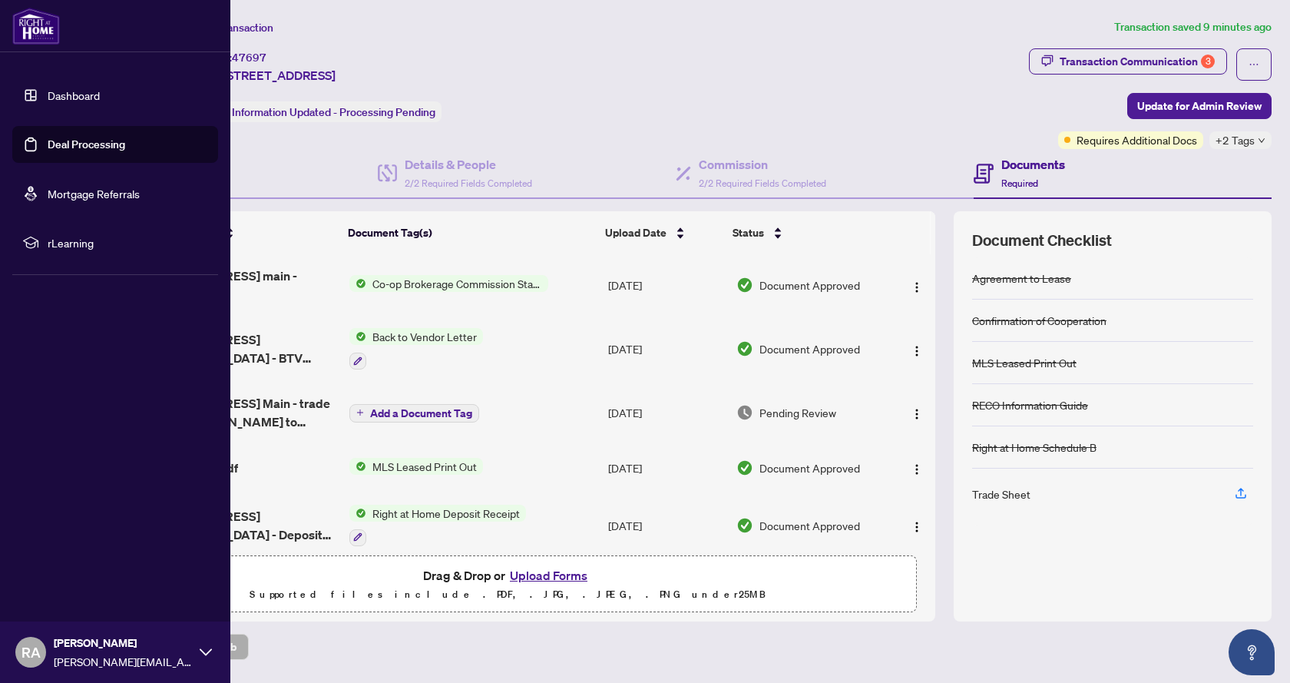
click at [48, 92] on link "Dashboard" at bounding box center [74, 95] width 52 height 14
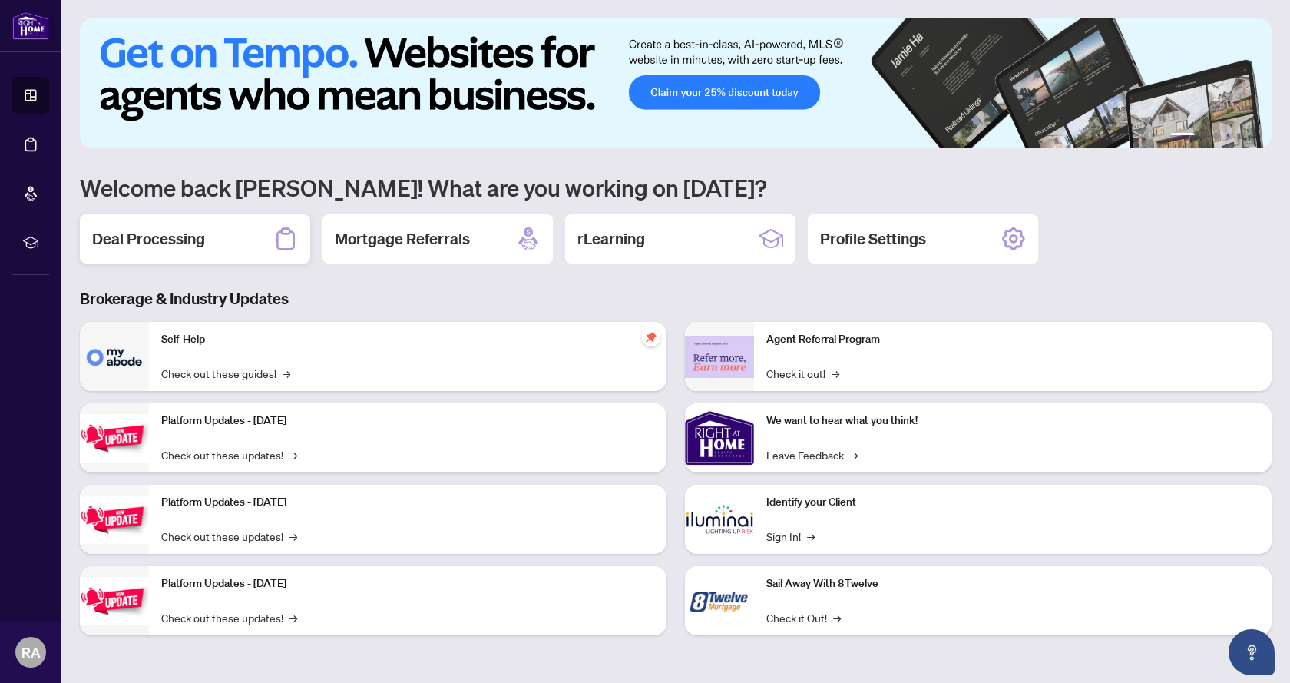
click at [188, 243] on h2 "Deal Processing" at bounding box center [148, 238] width 113 height 21
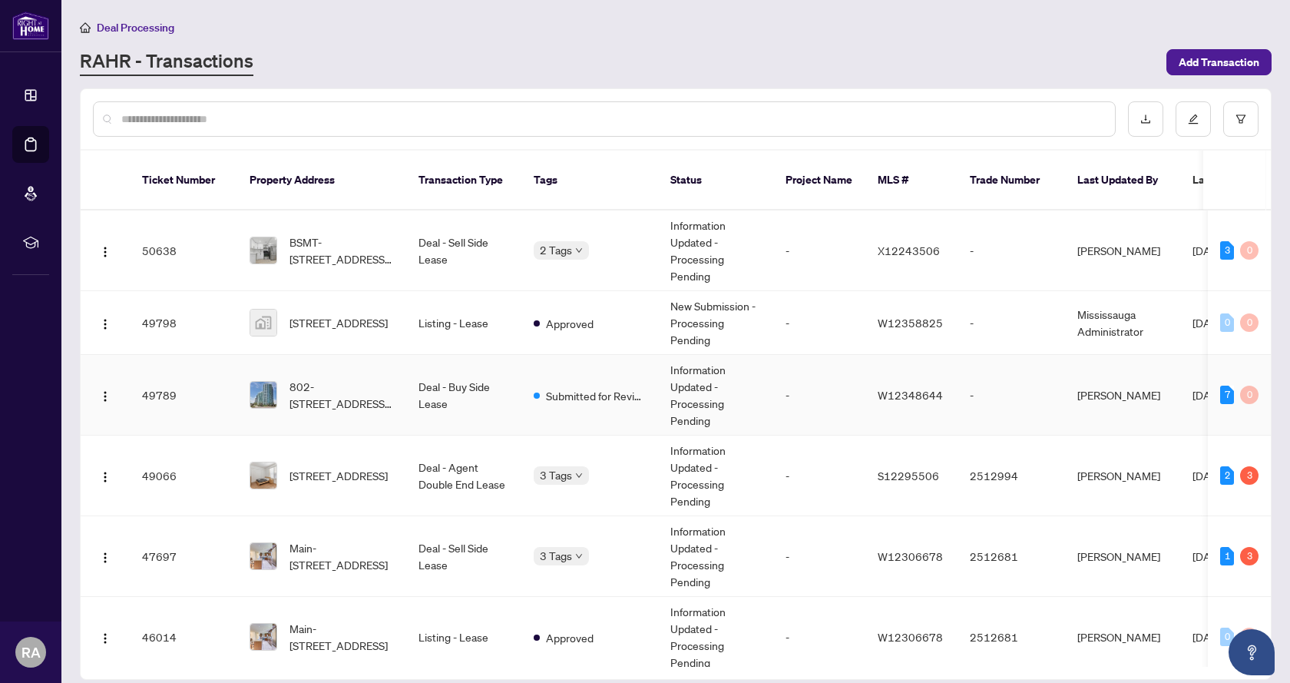
click at [377, 394] on td "802-[STREET_ADDRESS][PERSON_NAME][PERSON_NAME]" at bounding box center [321, 395] width 169 height 81
click at [365, 467] on span "[STREET_ADDRESS]" at bounding box center [338, 475] width 98 height 17
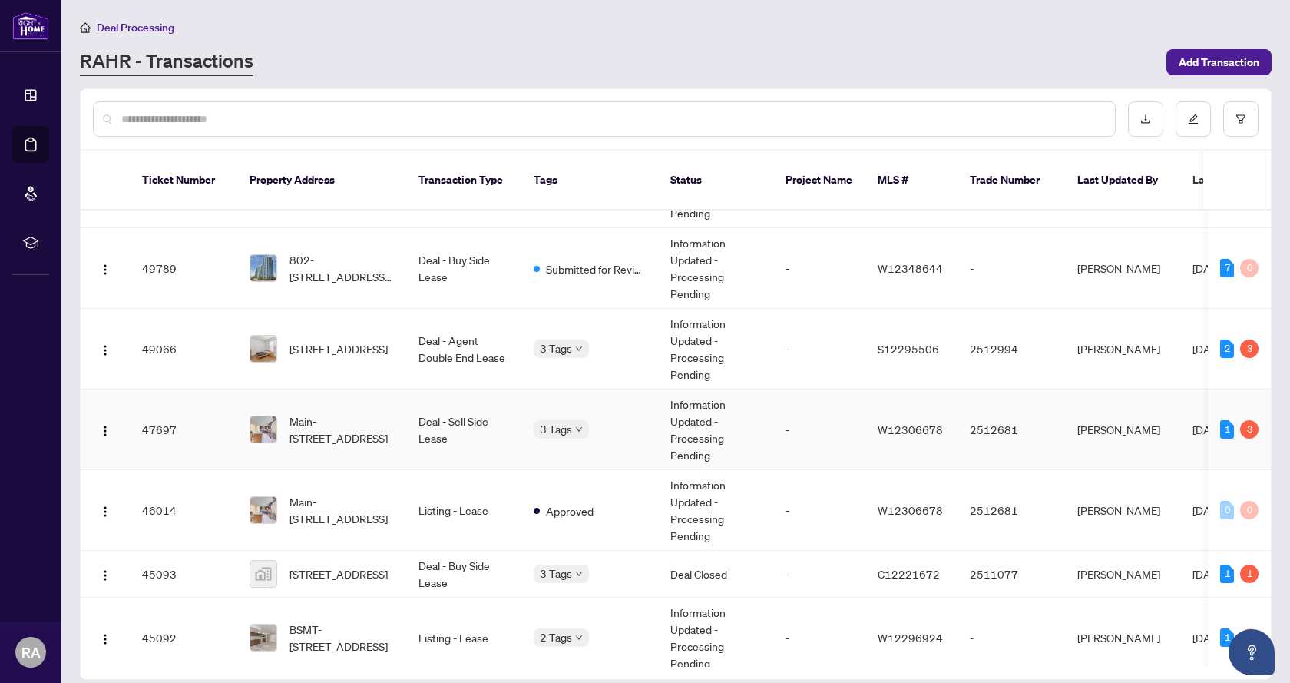
scroll to position [154, 0]
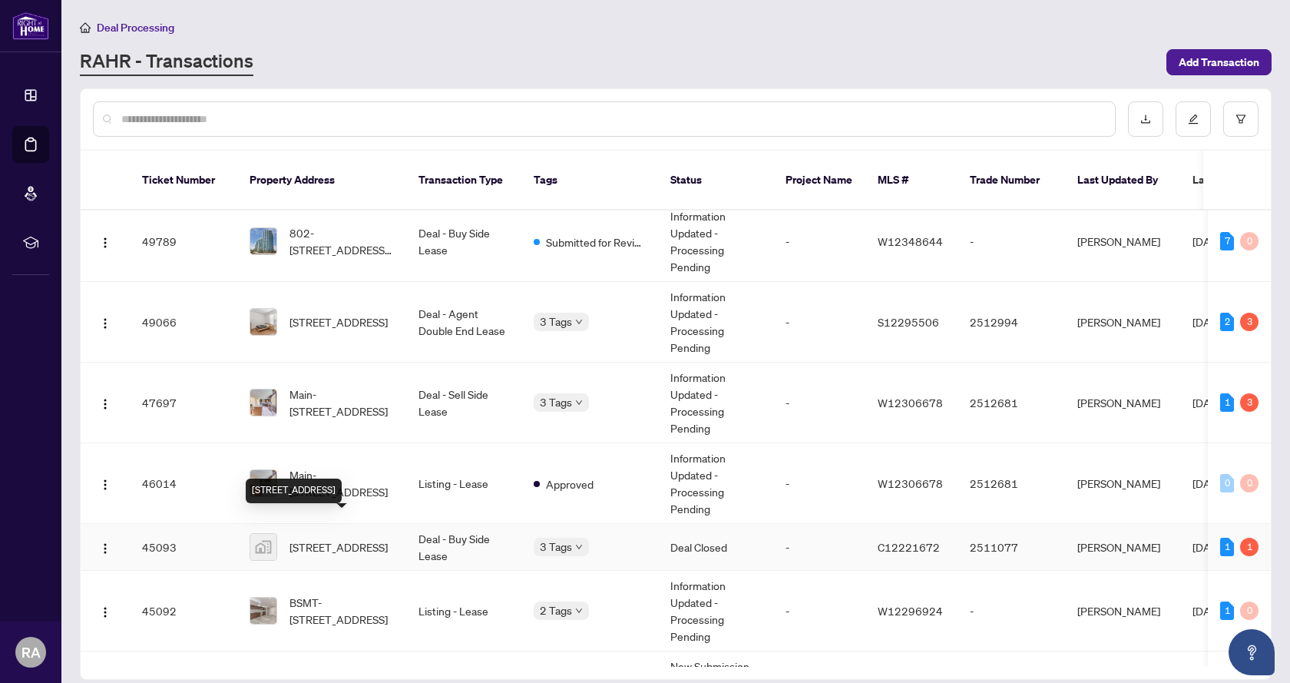
click at [359, 538] on span "[STREET_ADDRESS]" at bounding box center [338, 546] width 98 height 17
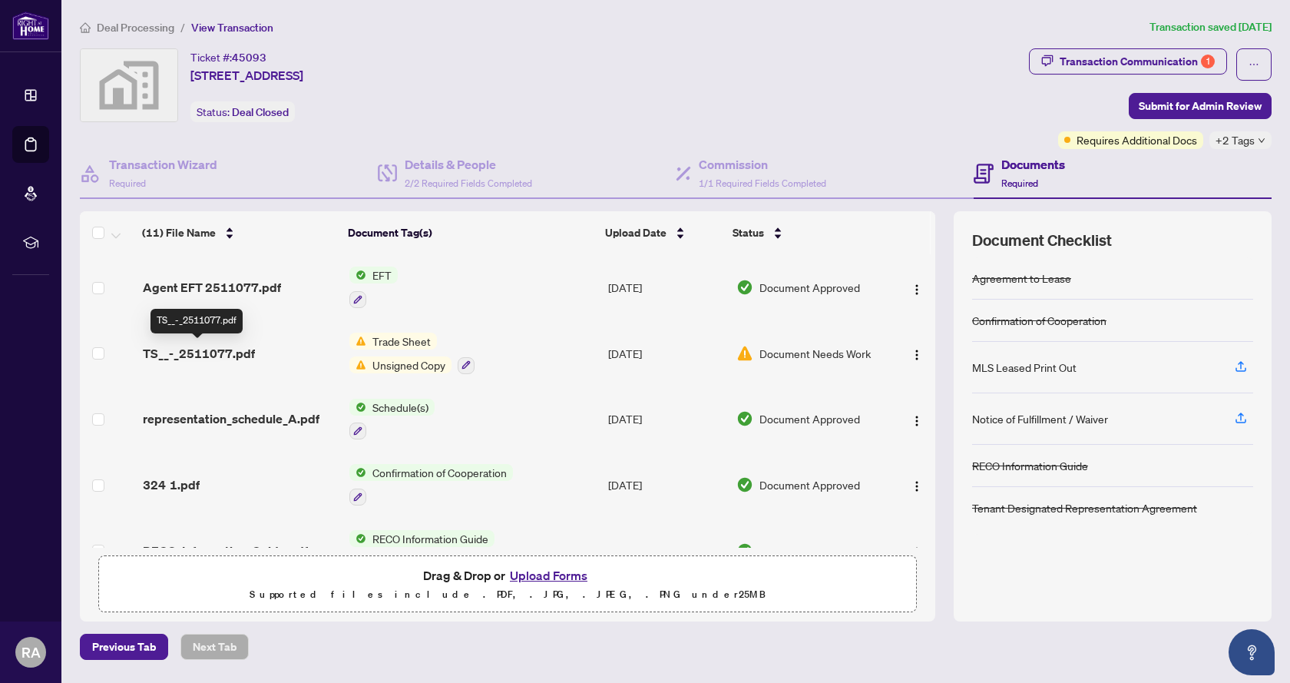
click at [222, 349] on span "TS__-_2511077.pdf" at bounding box center [199, 353] width 112 height 18
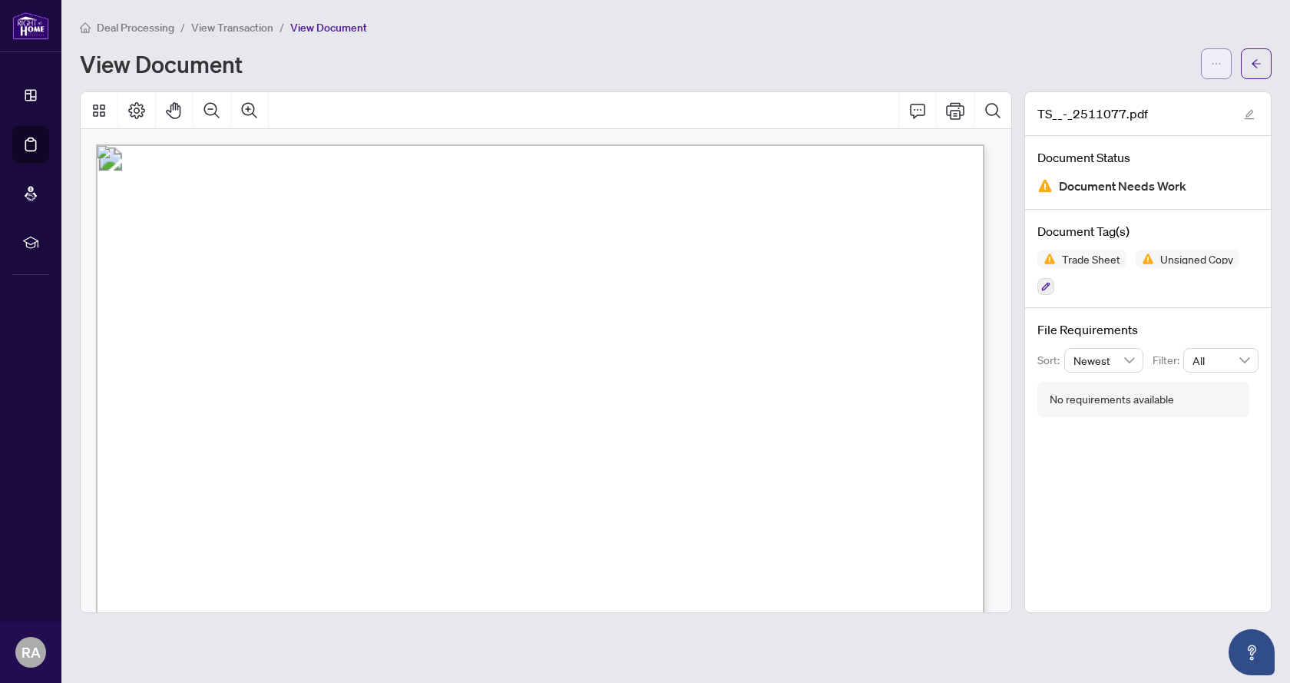
click at [1209, 56] on button "button" at bounding box center [1216, 63] width 31 height 31
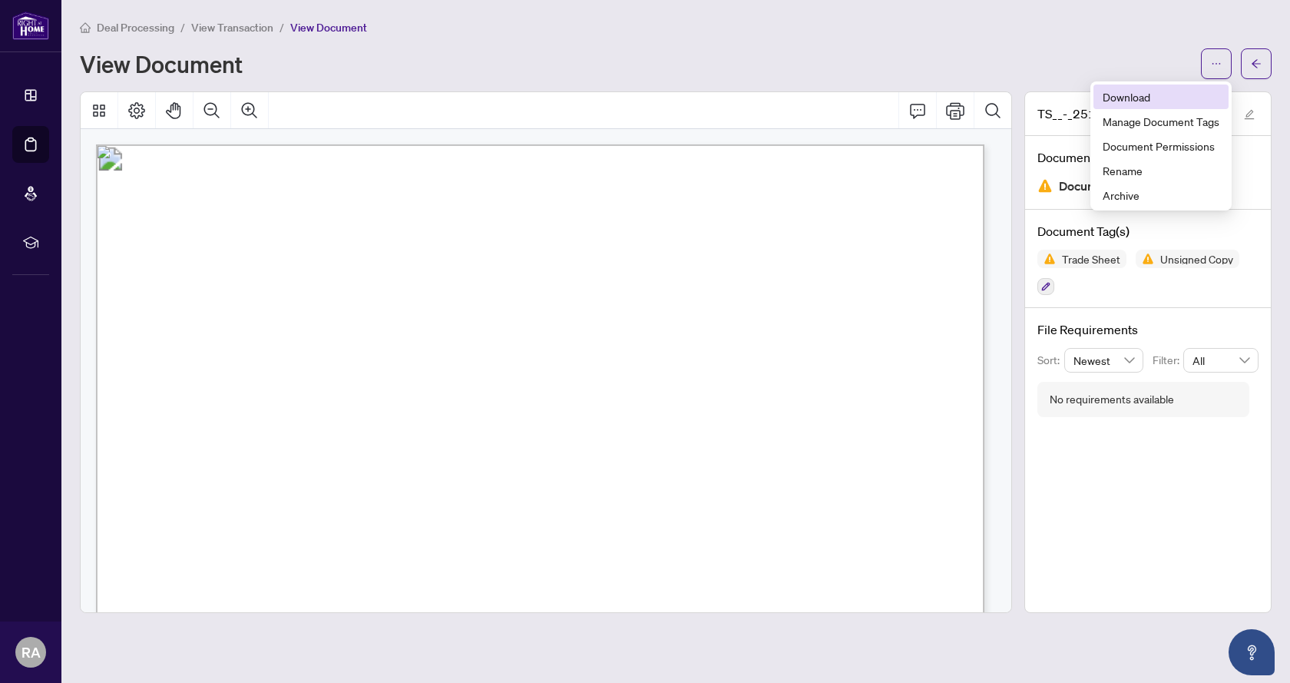
click at [1143, 98] on span "Download" at bounding box center [1161, 96] width 117 height 17
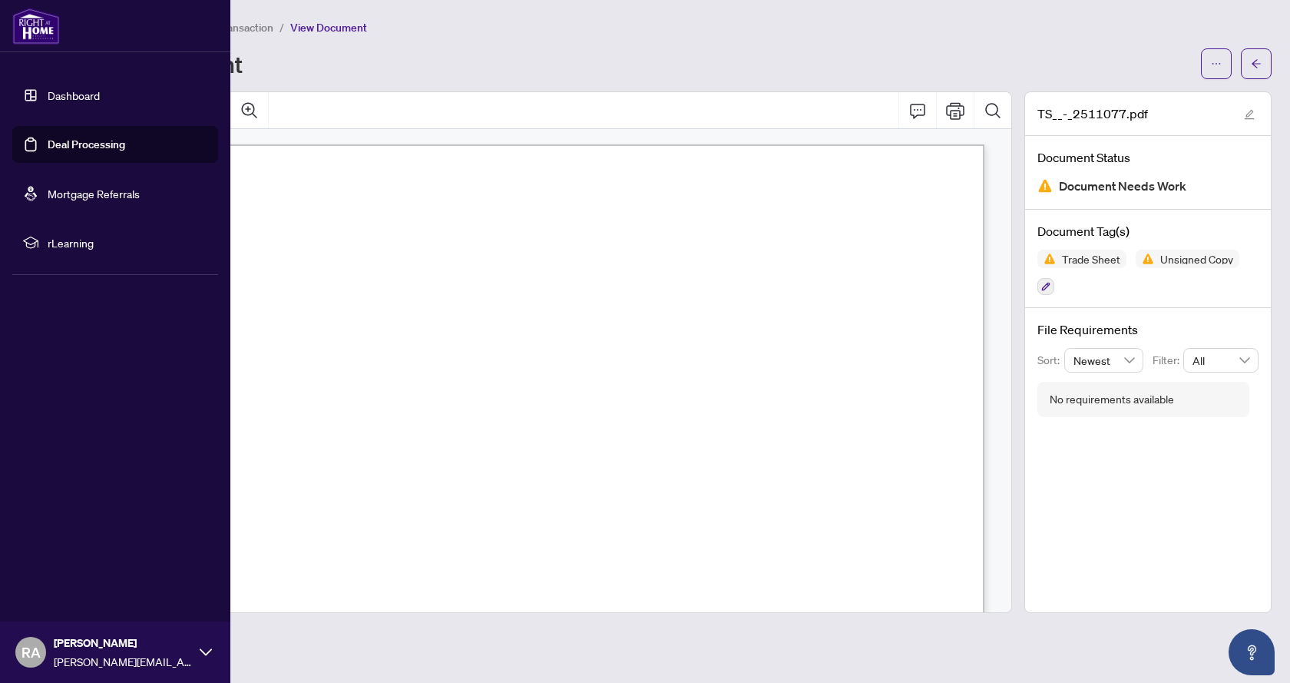
click at [82, 98] on link "Dashboard" at bounding box center [74, 95] width 52 height 14
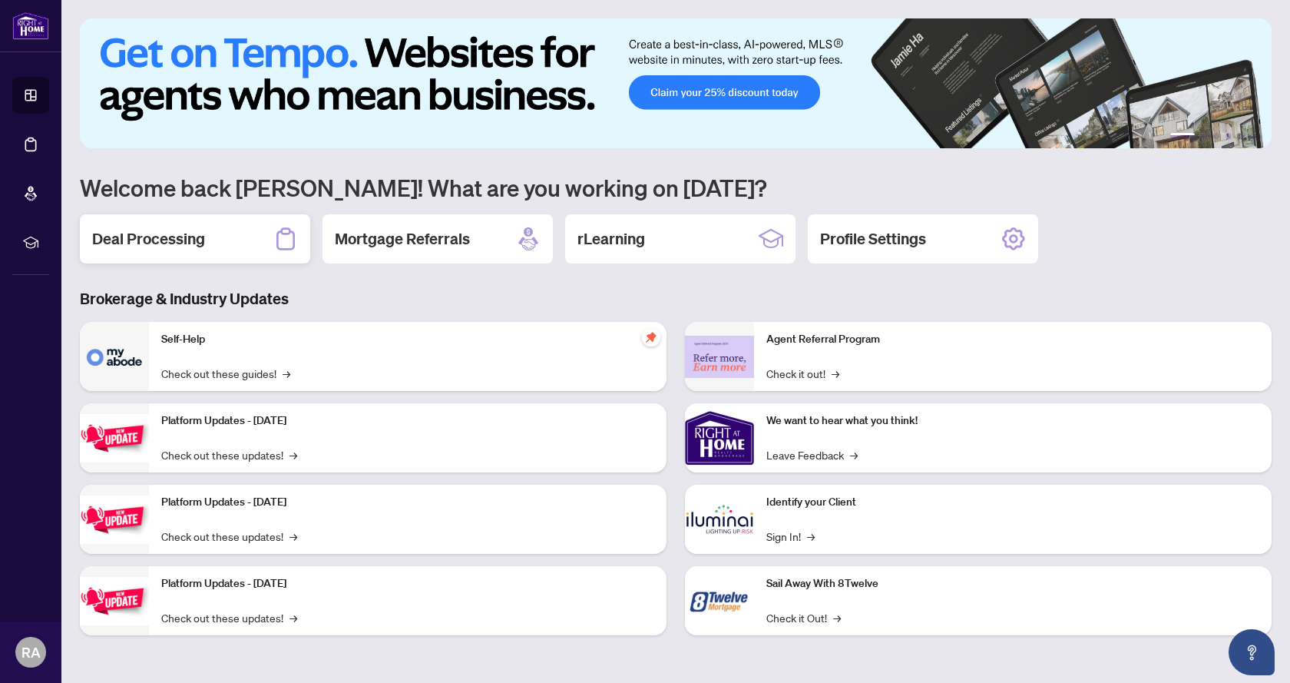
click at [233, 247] on div "Deal Processing" at bounding box center [195, 238] width 230 height 49
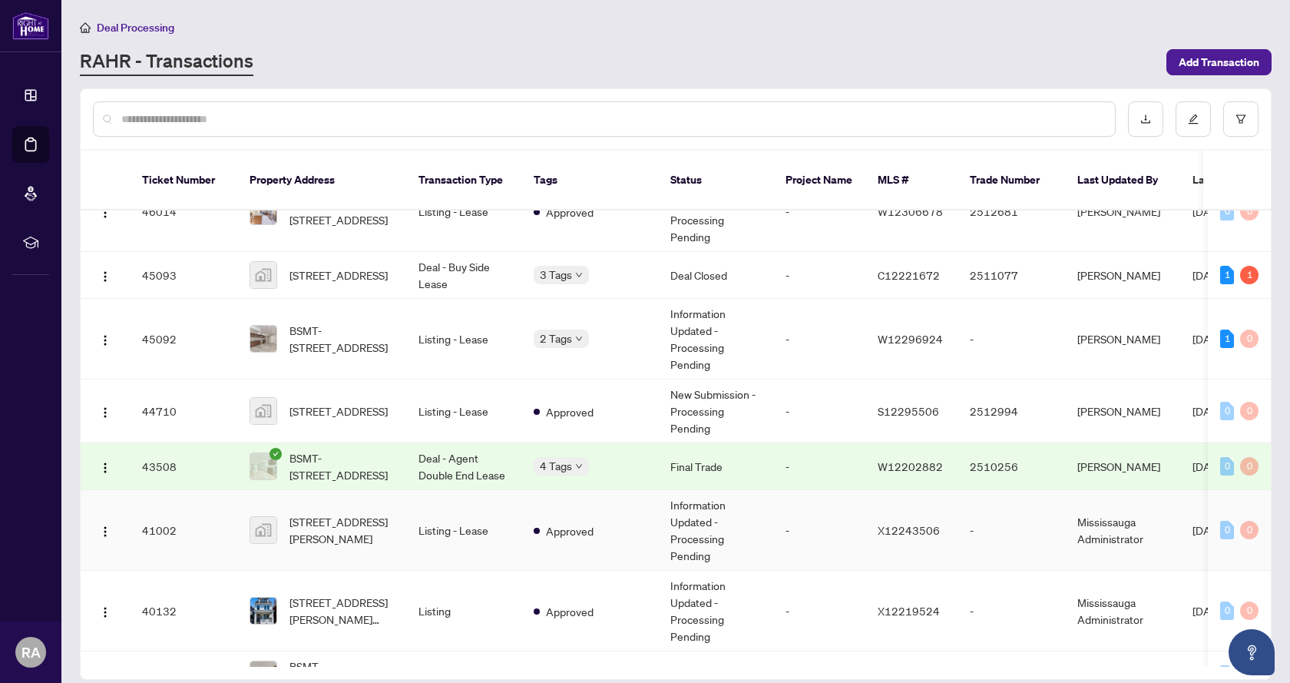
scroll to position [461, 0]
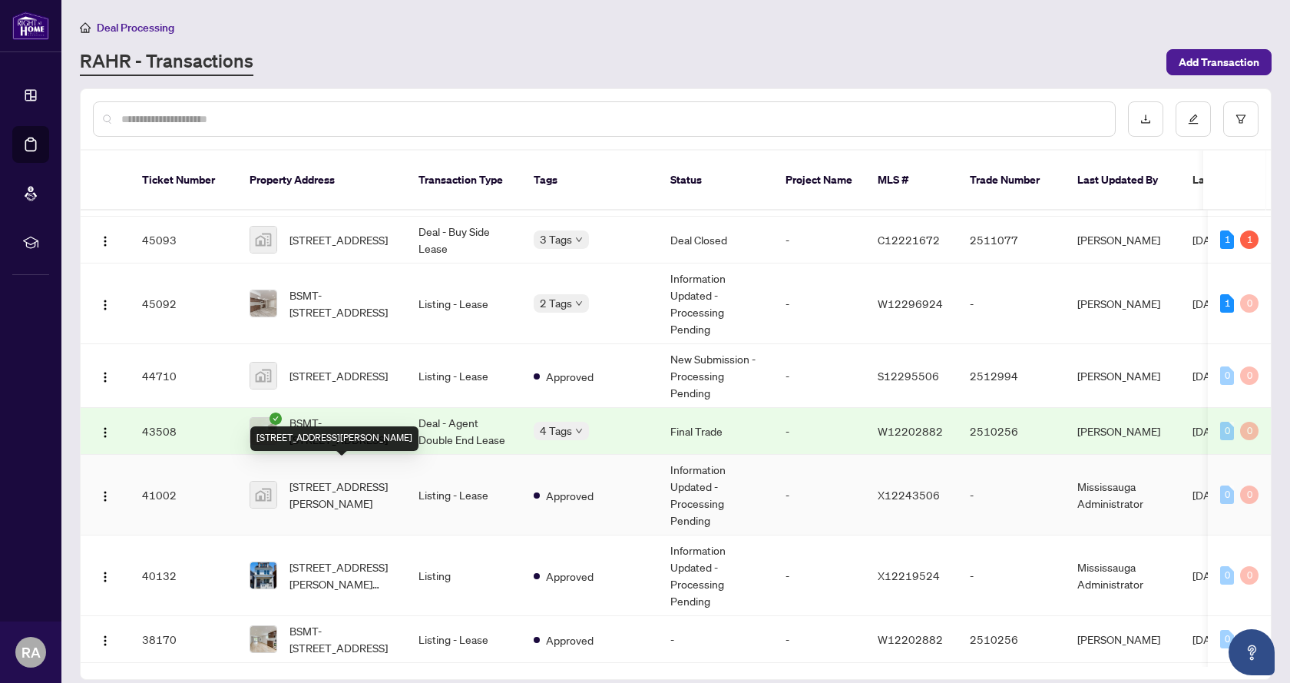
click at [377, 478] on span "[STREET_ADDRESS][PERSON_NAME]" at bounding box center [341, 495] width 104 height 34
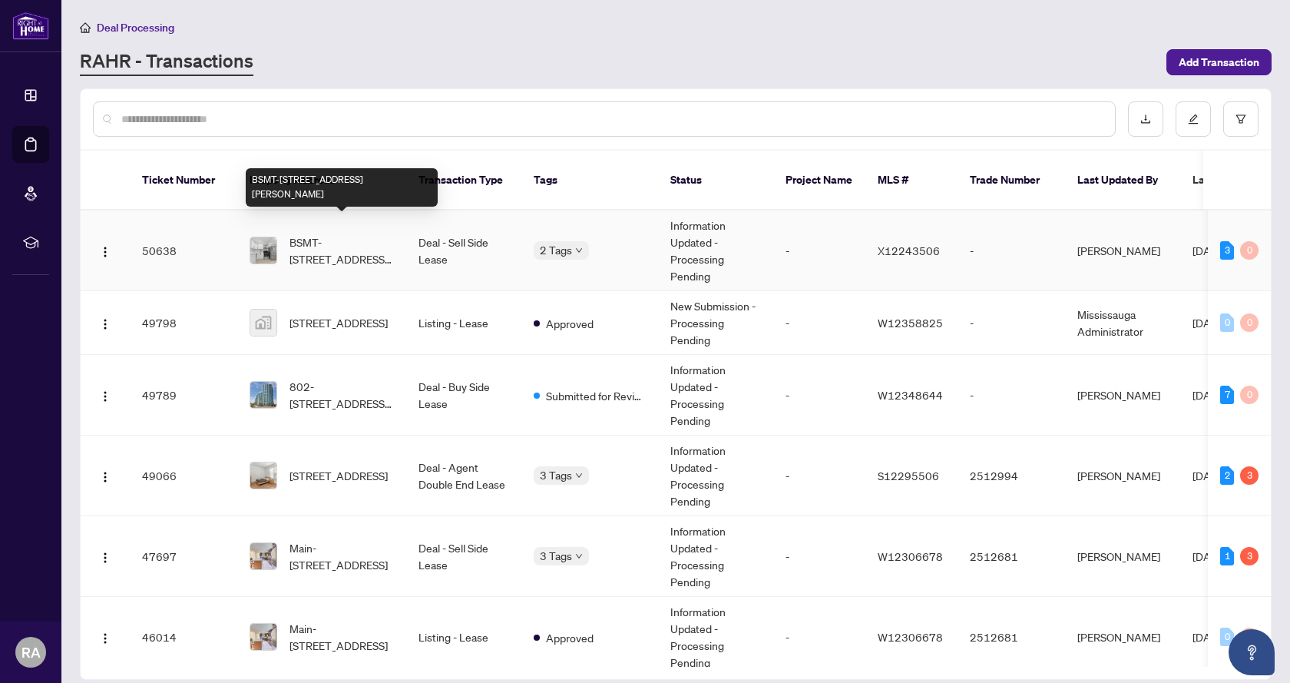
click at [372, 237] on span "BSMT-[STREET_ADDRESS][PERSON_NAME]" at bounding box center [341, 250] width 104 height 34
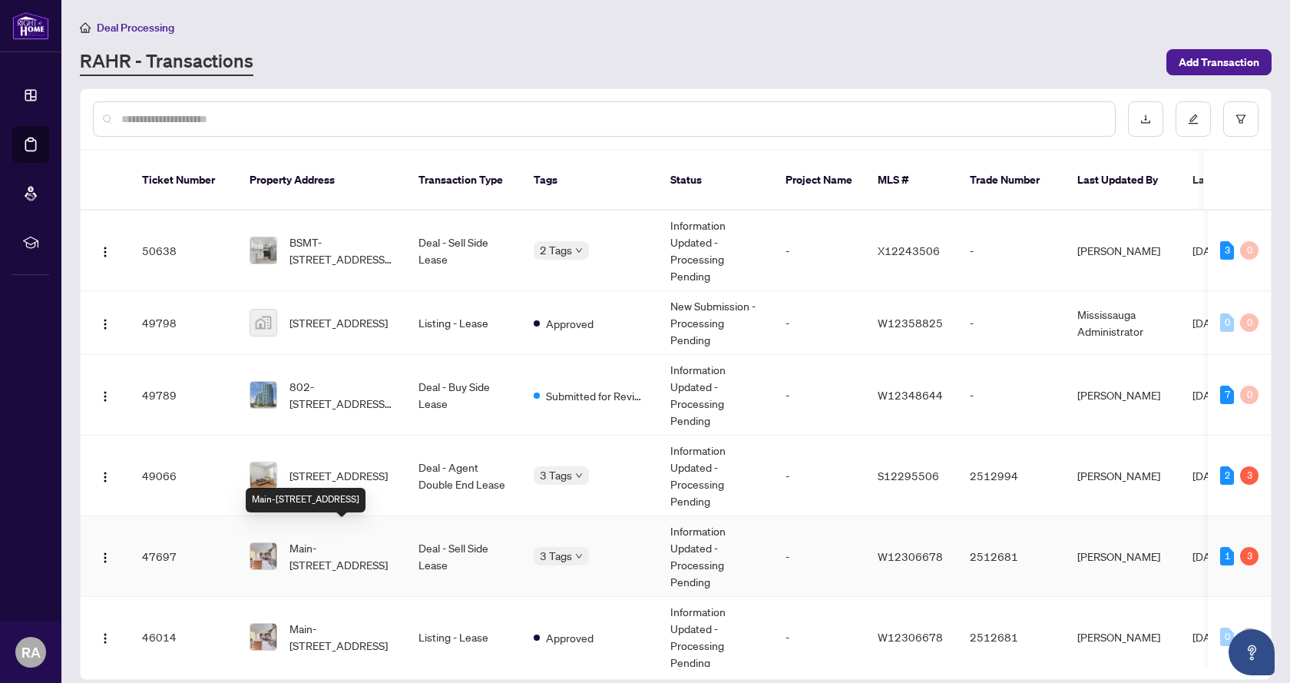
click at [332, 539] on span "Main-[STREET_ADDRESS]" at bounding box center [341, 556] width 104 height 34
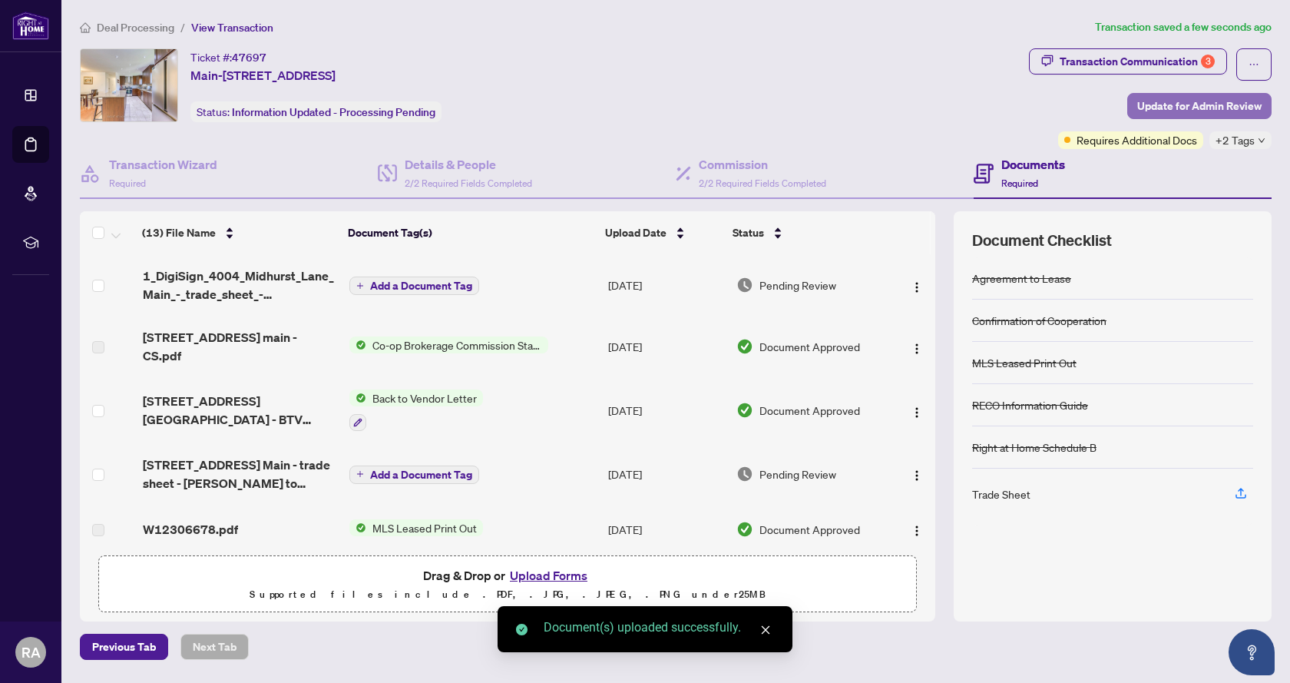
click at [1184, 103] on span "Update for Admin Review" at bounding box center [1199, 106] width 124 height 25
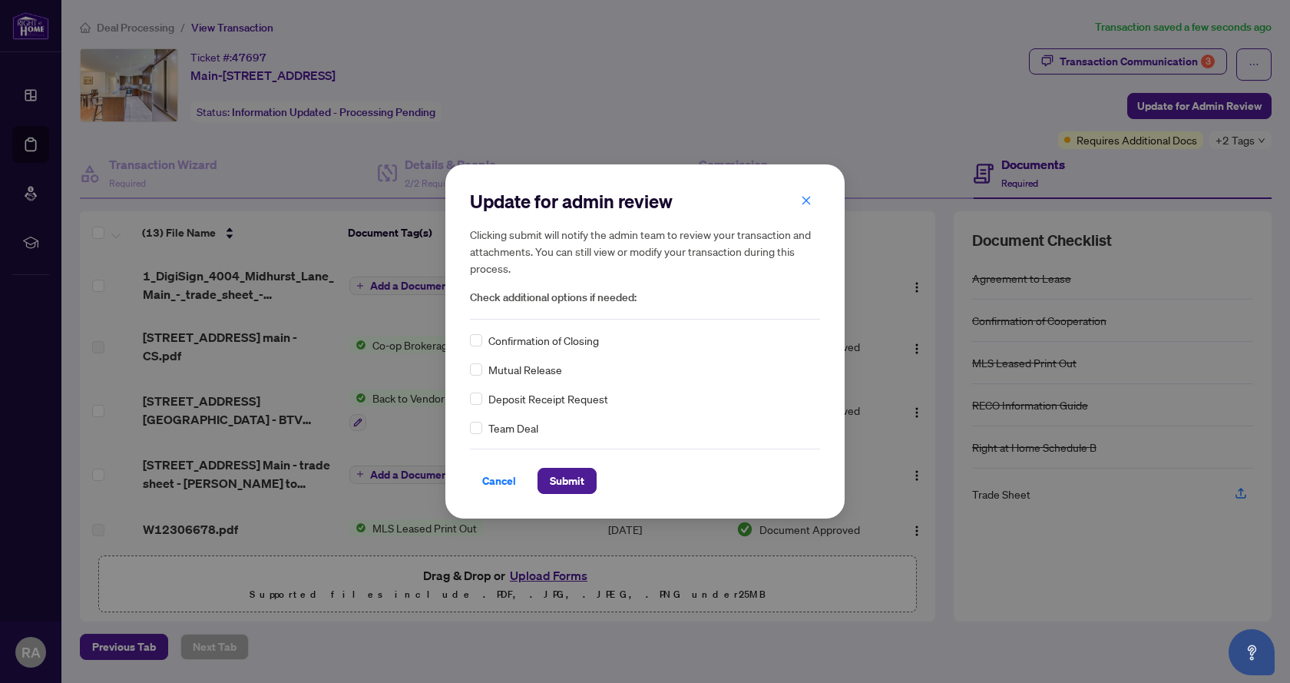
click at [554, 349] on span "Confirmation of Closing" at bounding box center [543, 340] width 111 height 17
click at [511, 341] on span "Confirmation of Closing" at bounding box center [543, 340] width 111 height 17
click at [572, 490] on span "Submit" at bounding box center [567, 480] width 35 height 25
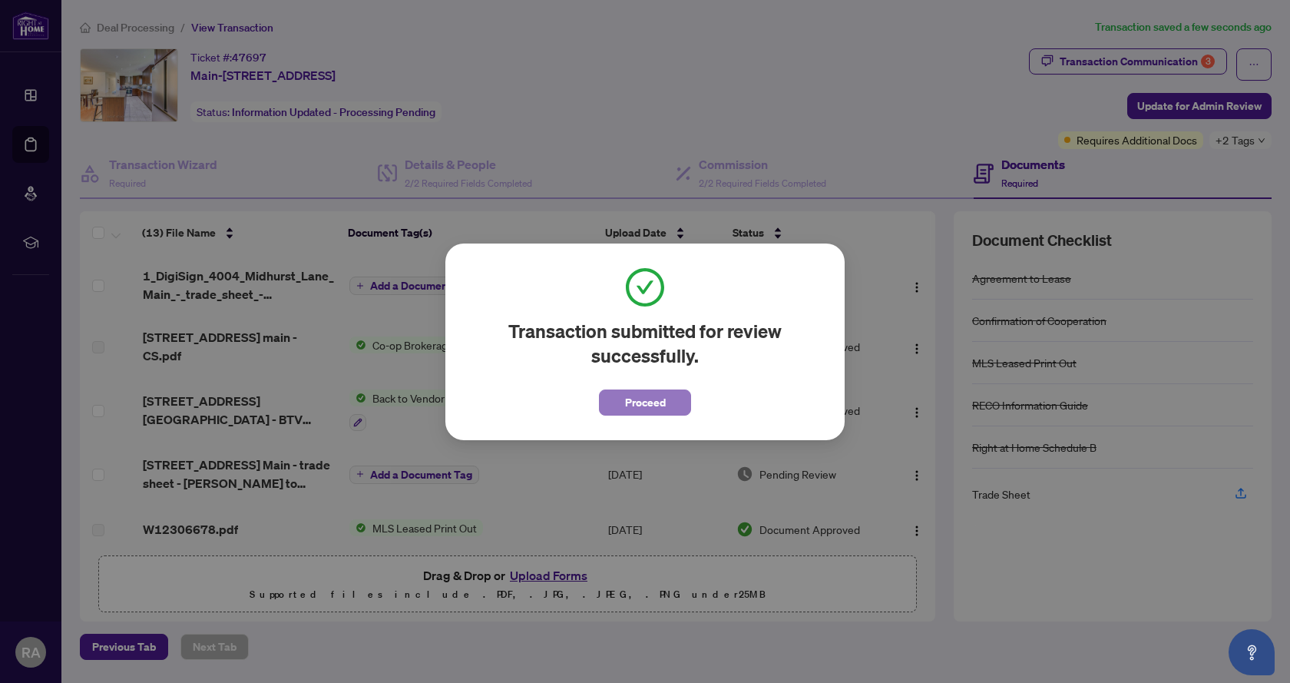
click at [657, 402] on span "Proceed" at bounding box center [645, 402] width 41 height 25
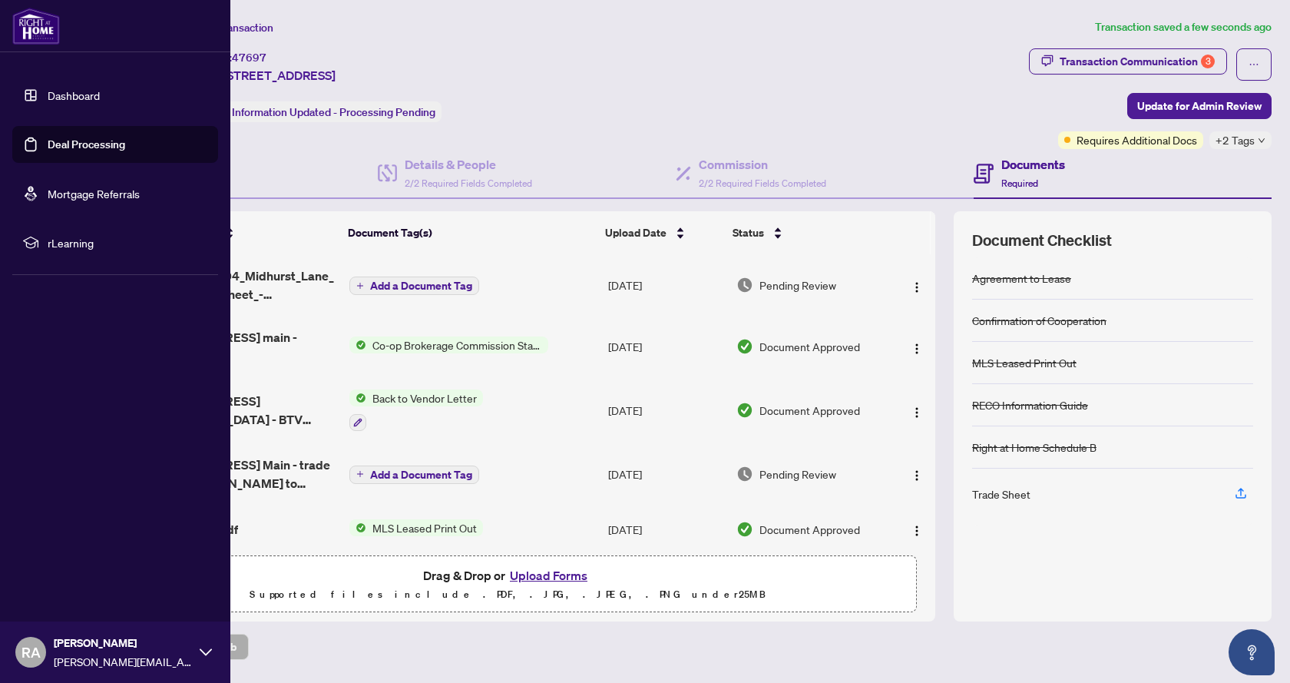
click at [48, 95] on link "Dashboard" at bounding box center [74, 95] width 52 height 14
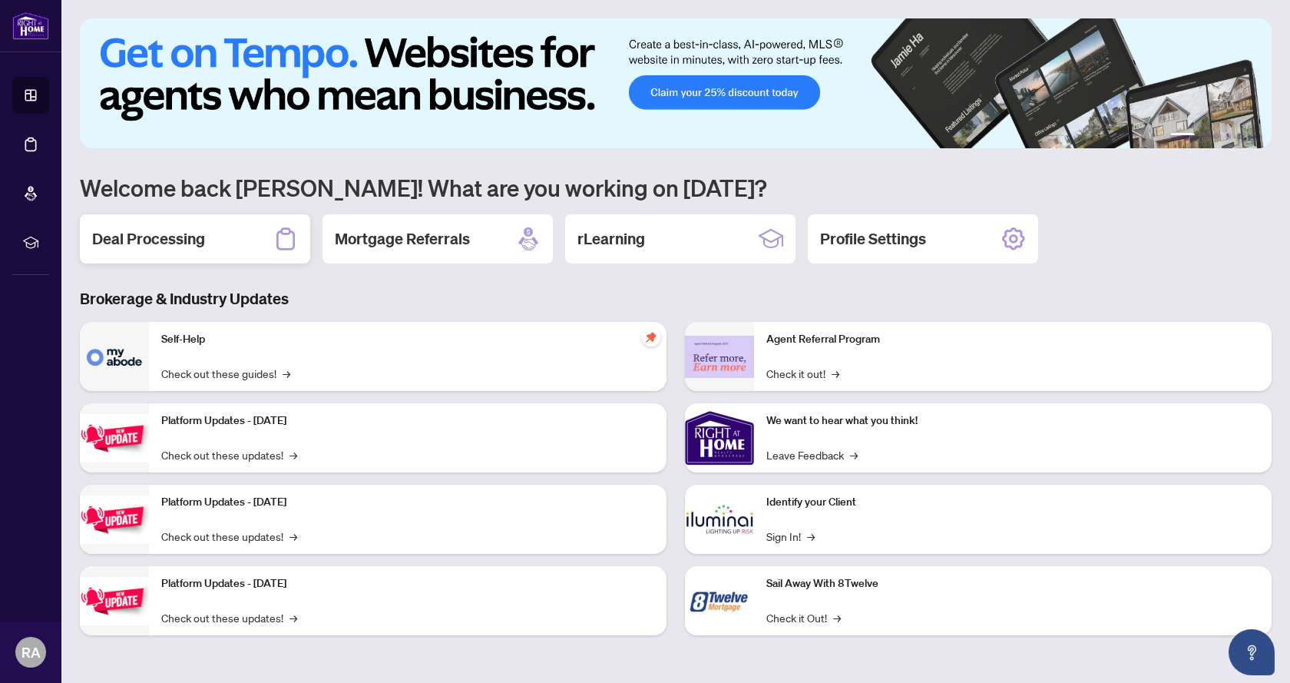
click at [151, 245] on h2 "Deal Processing" at bounding box center [148, 238] width 113 height 21
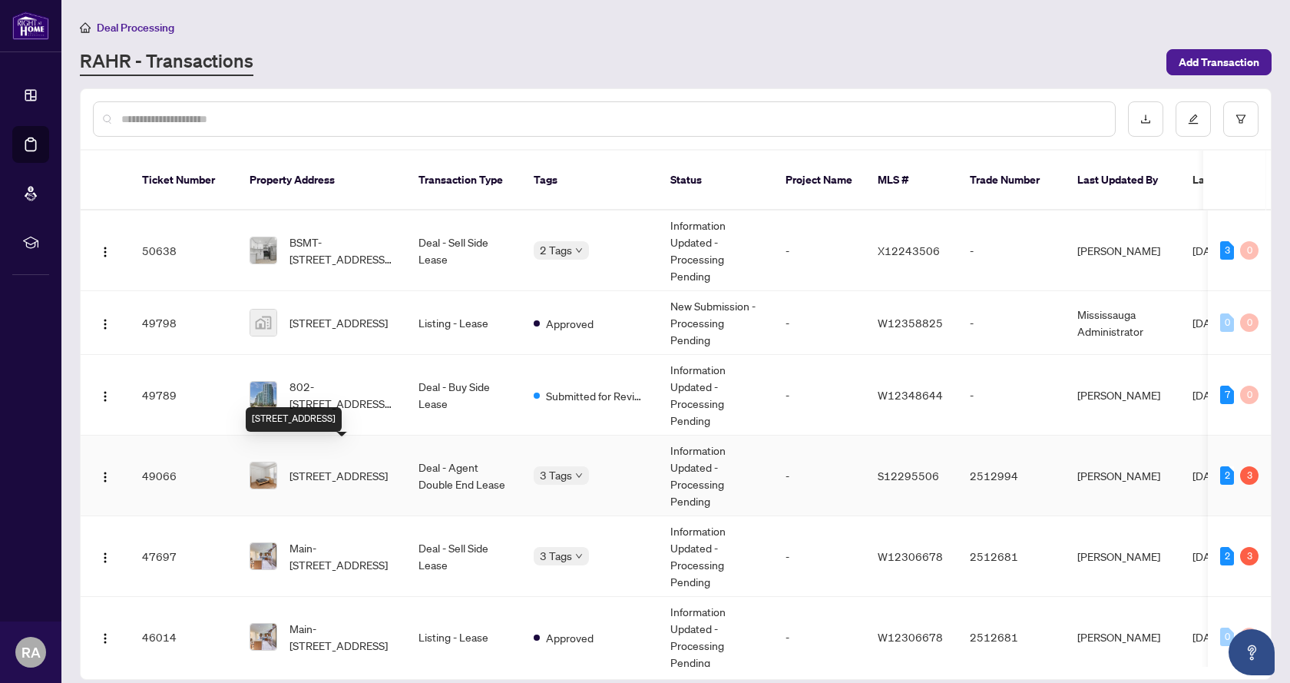
click at [359, 467] on span "[STREET_ADDRESS]" at bounding box center [338, 475] width 98 height 17
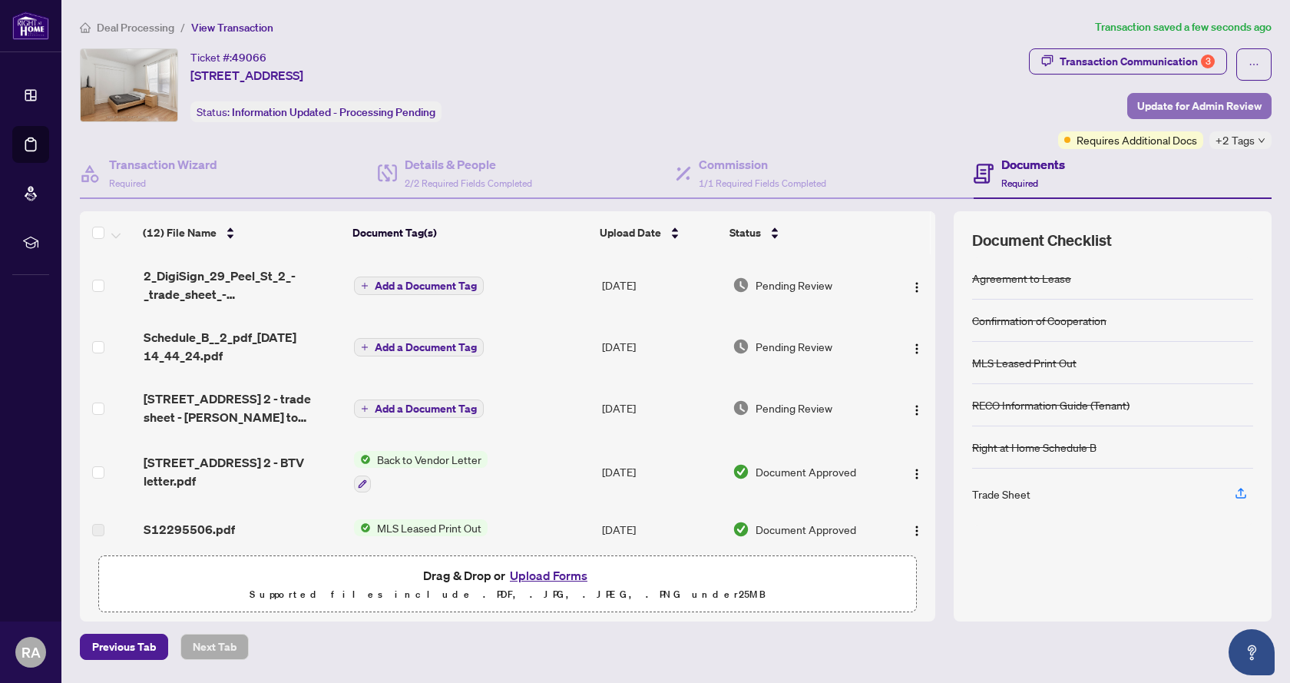
click at [1189, 103] on span "Update for Admin Review" at bounding box center [1199, 106] width 124 height 25
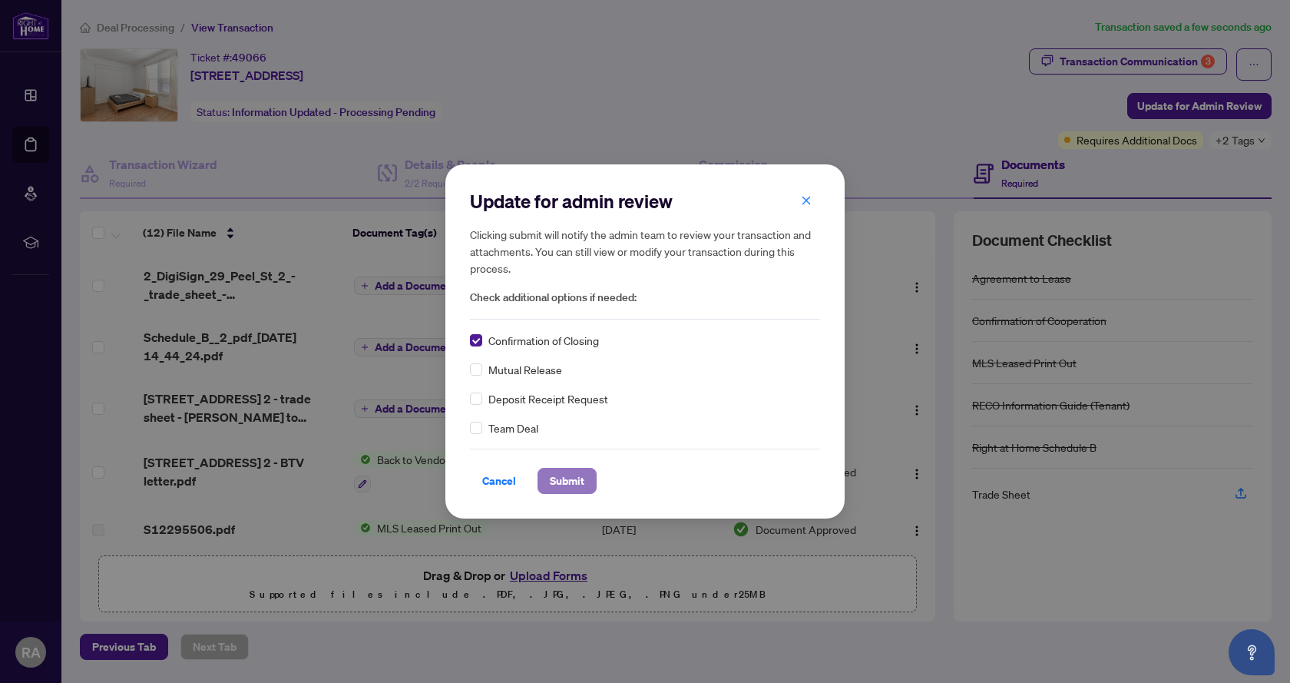
click at [580, 480] on span "Submit" at bounding box center [567, 480] width 35 height 25
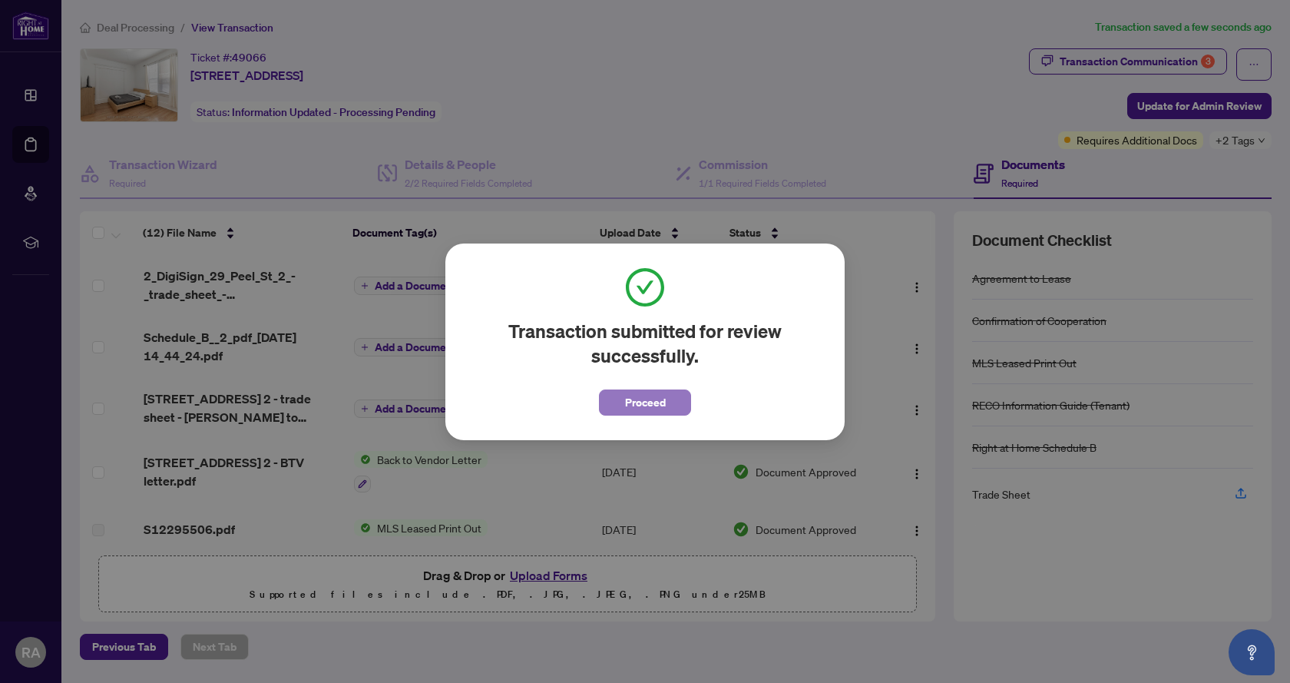
click at [626, 405] on span "Proceed" at bounding box center [645, 402] width 41 height 25
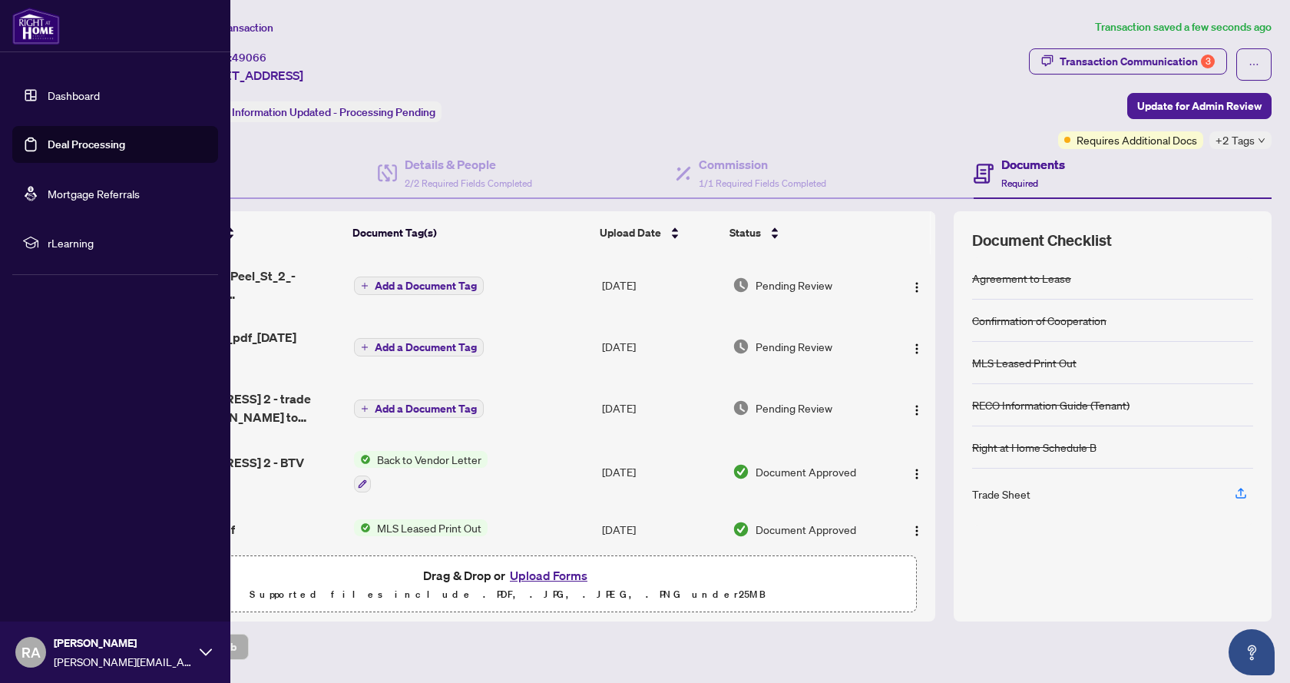
click at [69, 98] on link "Dashboard" at bounding box center [74, 95] width 52 height 14
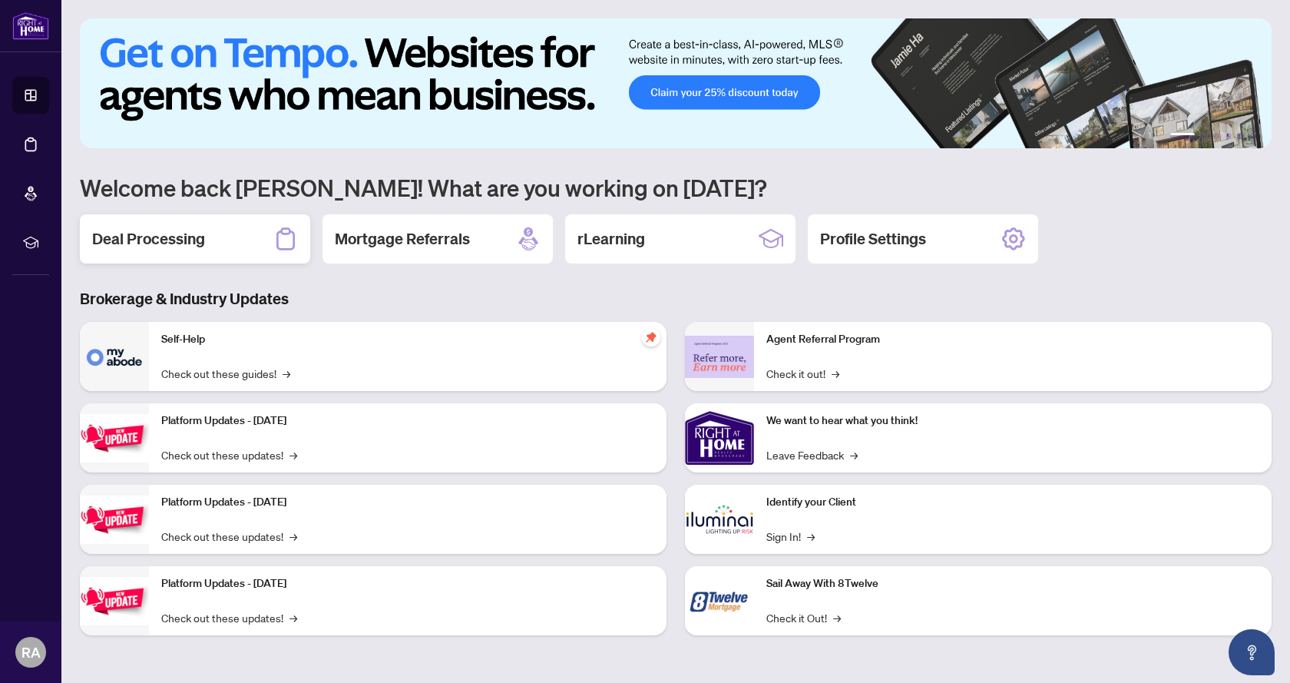
click at [222, 253] on div "Deal Processing" at bounding box center [195, 238] width 230 height 49
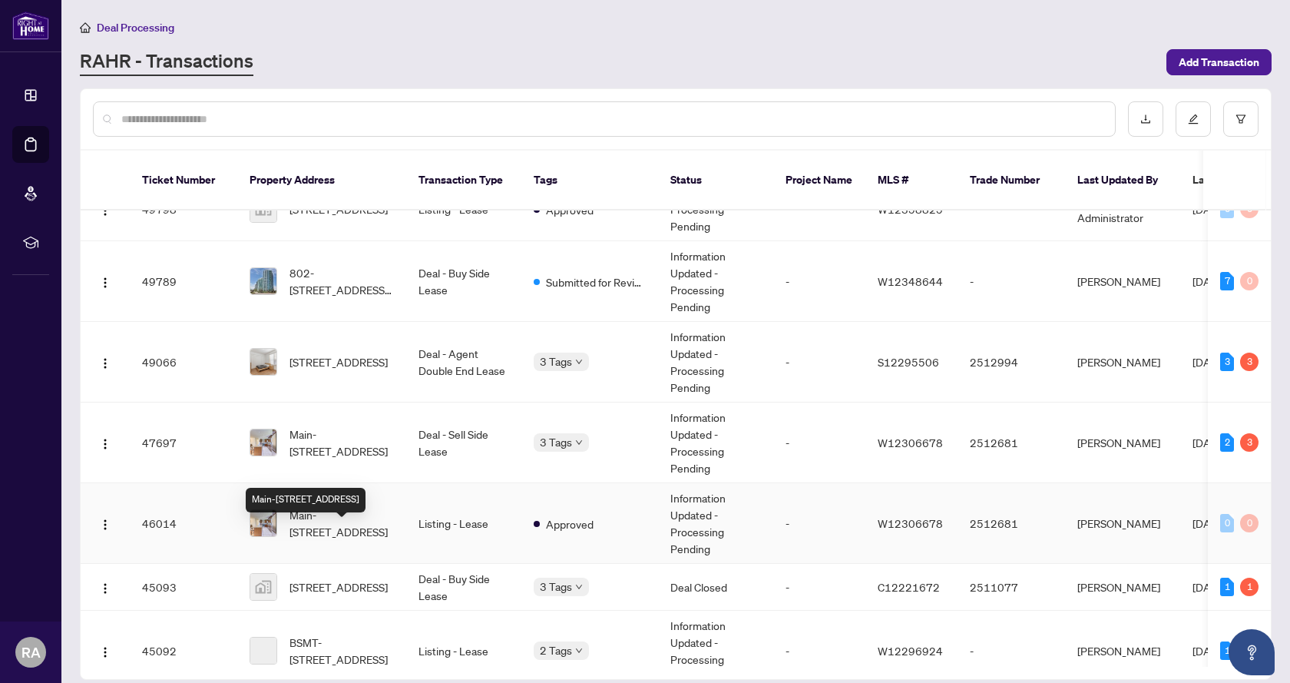
scroll to position [154, 0]
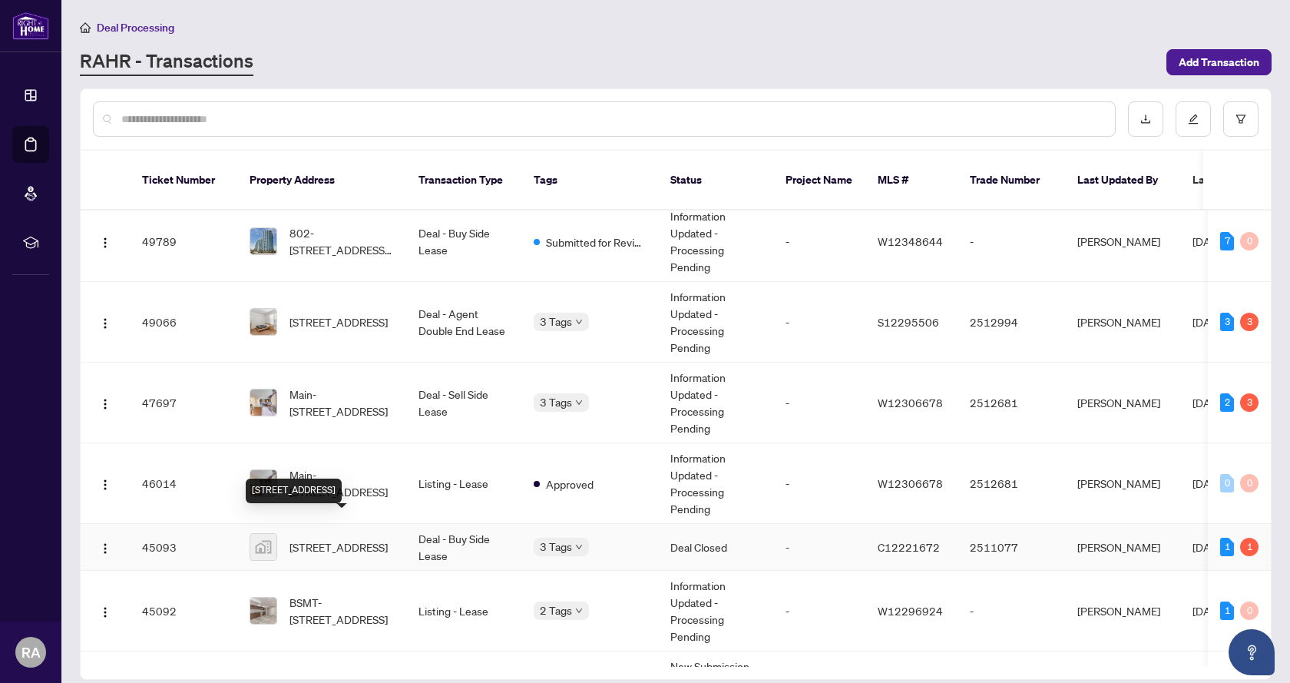
click at [366, 538] on span "[STREET_ADDRESS]" at bounding box center [338, 546] width 98 height 17
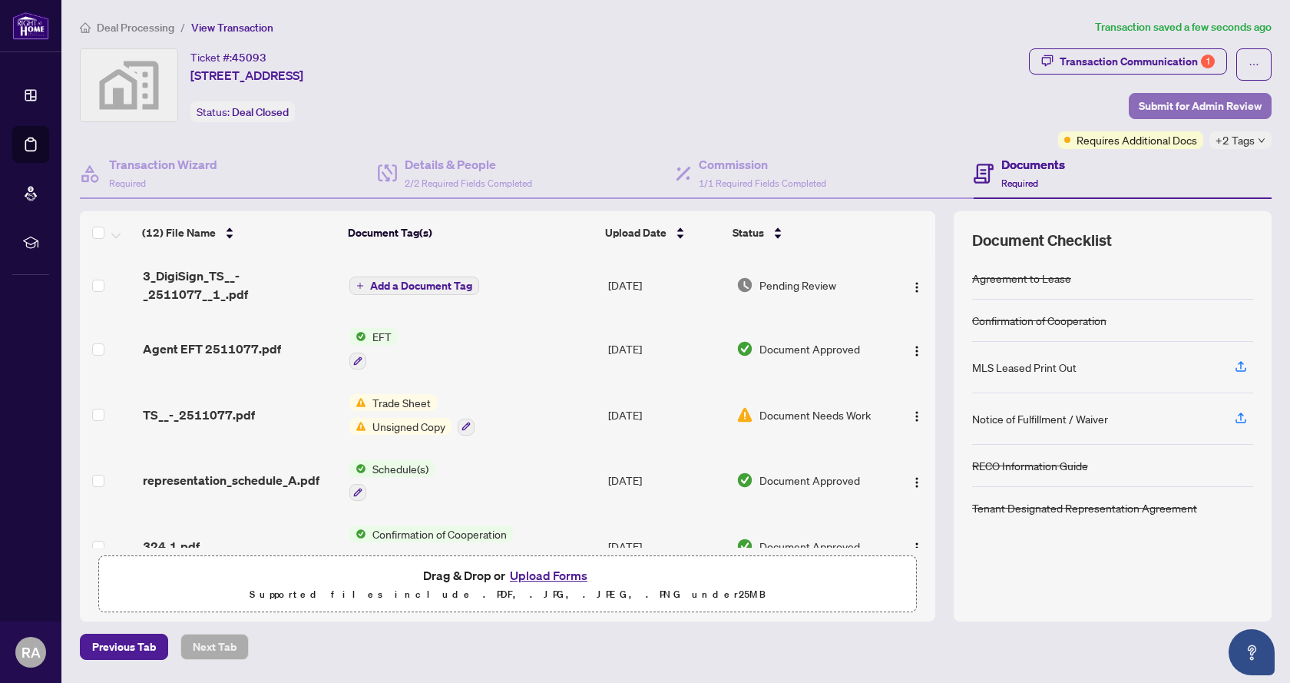
click at [1181, 98] on span "Submit for Admin Review" at bounding box center [1200, 106] width 123 height 25
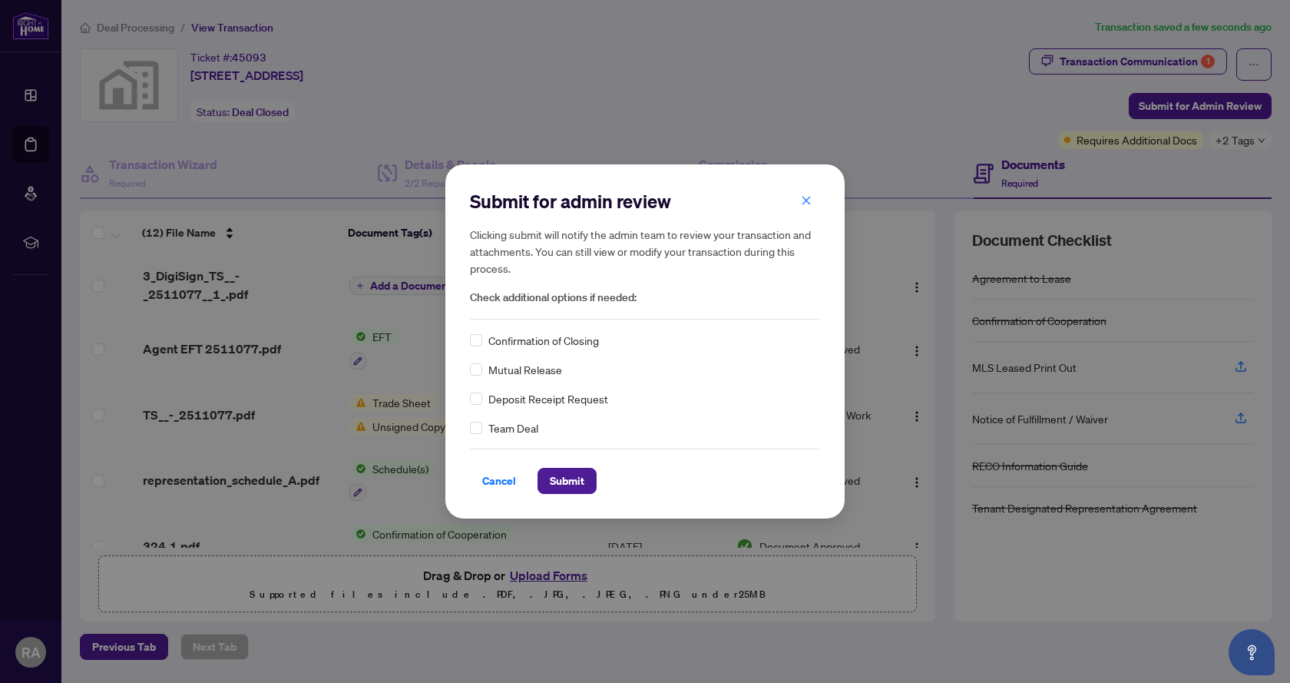
click at [516, 349] on span "Confirmation of Closing" at bounding box center [543, 340] width 111 height 17
click at [580, 481] on span "Submit" at bounding box center [567, 480] width 35 height 25
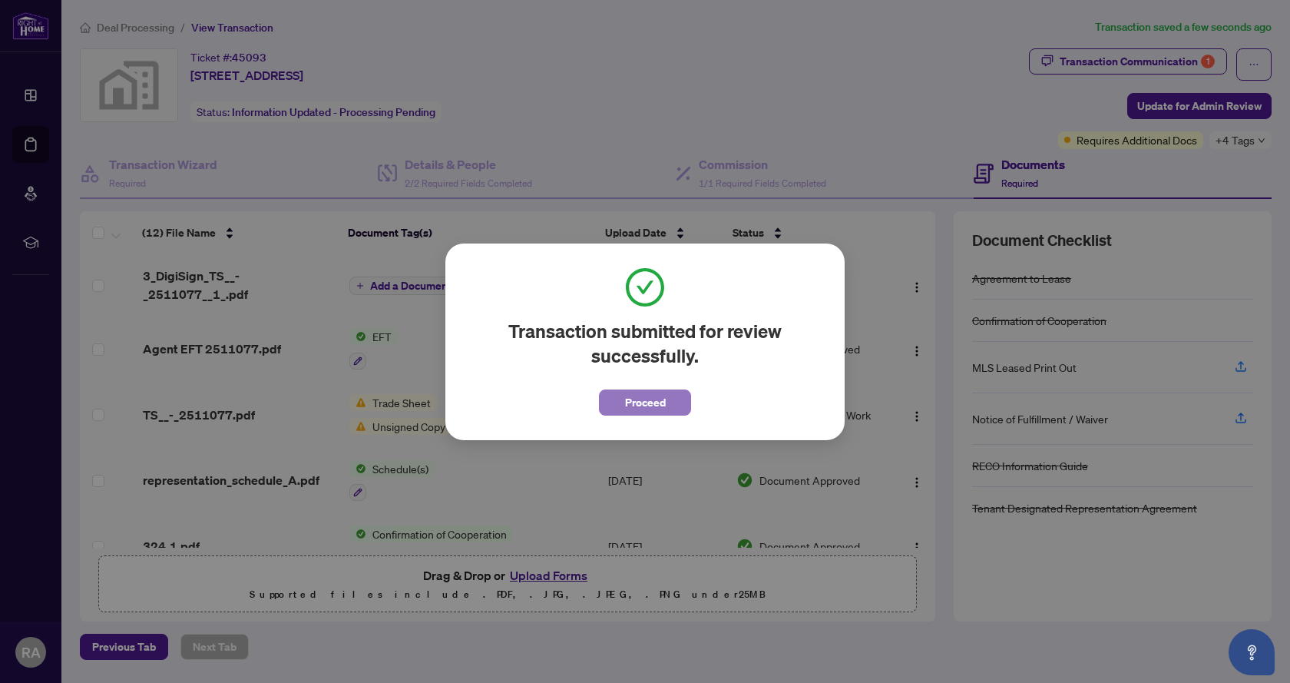
click at [633, 404] on span "Proceed" at bounding box center [645, 402] width 41 height 25
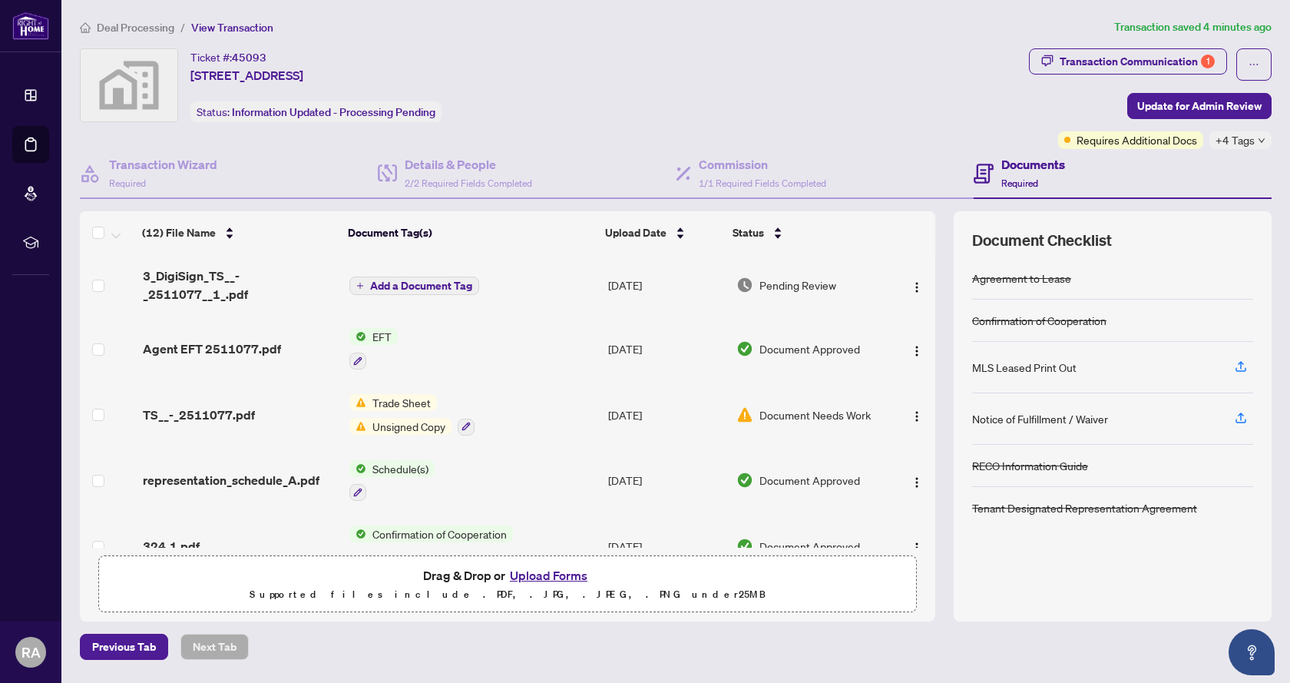
click at [617, 71] on div "Ticket #: 45093 [STREET_ADDRESS] Status: Information Updated - Processing Pendi…" at bounding box center [551, 85] width 943 height 74
click at [769, 94] on div "Ticket #: 45093 [STREET_ADDRESS] Status: Information Updated - Processing Pendi…" at bounding box center [551, 85] width 943 height 74
drag, startPoint x: 538, startPoint y: 74, endPoint x: 561, endPoint y: 74, distance: 23.0
click at [541, 74] on div "Ticket #: 45093 [STREET_ADDRESS] Status: Information Updated - Processing Pendi…" at bounding box center [551, 85] width 943 height 74
